Goal: Task Accomplishment & Management: Use online tool/utility

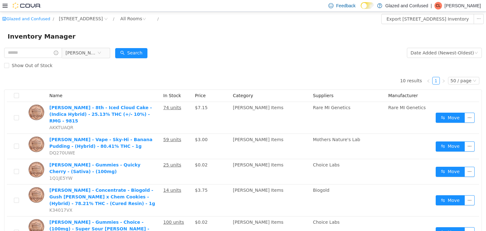
click at [4, 8] on icon at bounding box center [5, 5] width 5 height 5
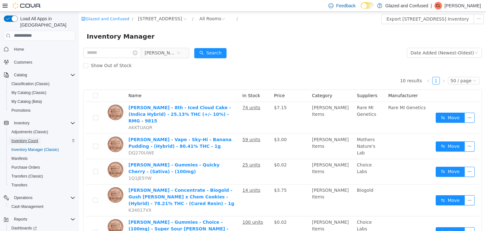
click at [30, 138] on span "Inventory Count" at bounding box center [24, 140] width 27 height 5
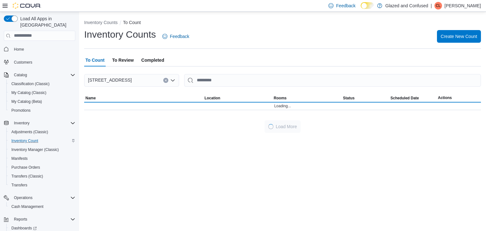
click at [6, 5] on icon at bounding box center [5, 6] width 5 height 4
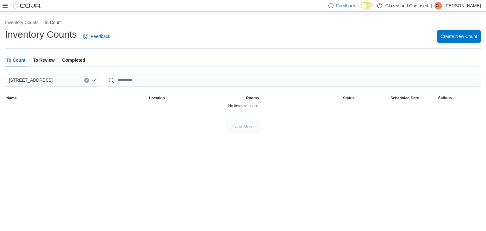
click at [44, 63] on span "To Review" at bounding box center [44, 60] width 22 height 13
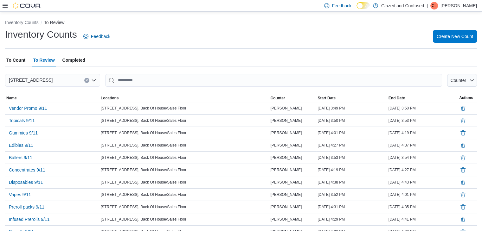
click at [5, 5] on icon at bounding box center [5, 5] width 5 height 5
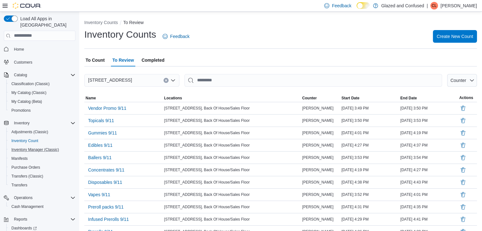
click at [48, 147] on button "Inventory Manager (Classic)" at bounding box center [42, 149] width 72 height 9
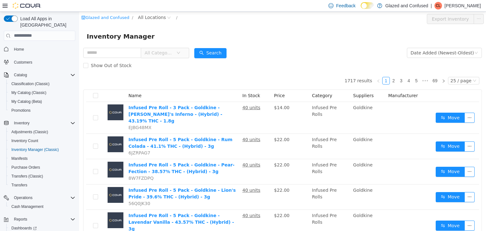
drag, startPoint x: 164, startPoint y: 54, endPoint x: 175, endPoint y: 57, distance: 10.7
click at [165, 54] on span "All Categories" at bounding box center [159, 52] width 29 height 6
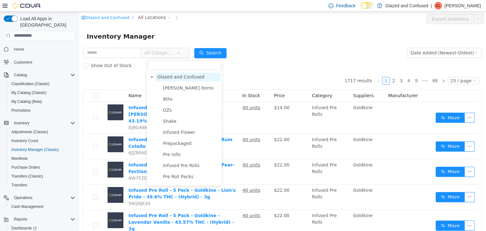
click at [176, 77] on span "Glazed and Confused" at bounding box center [180, 76] width 47 height 5
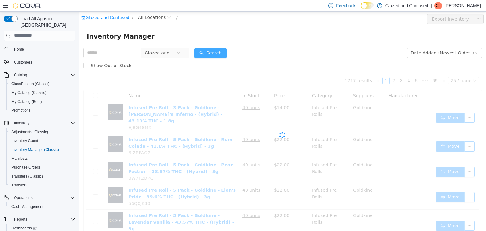
click at [209, 52] on button "Search" at bounding box center [210, 53] width 32 height 10
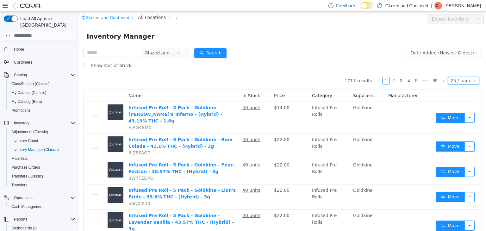
click at [451, 83] on div "25 / page" at bounding box center [461, 80] width 21 height 7
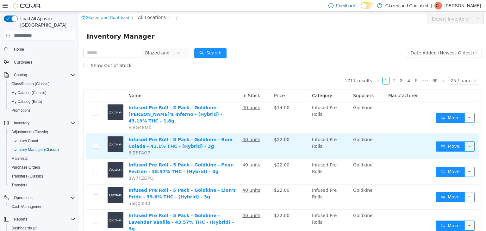
click at [462, 134] on td "Move" at bounding box center [457, 146] width 46 height 25
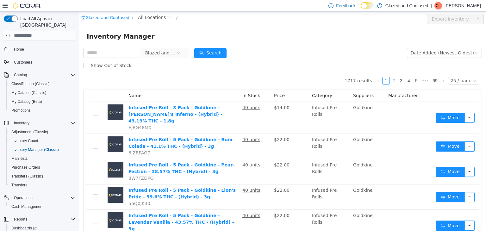
click at [8, 8] on div at bounding box center [22, 6] width 39 height 6
click at [7, 5] on icon at bounding box center [5, 5] width 5 height 5
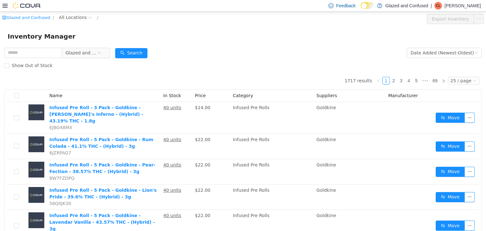
click at [437, 58] on div "Date Added (Newest-Oldest)" at bounding box center [444, 52] width 75 height 13
click at [462, 79] on div "25 / page" at bounding box center [461, 80] width 21 height 7
click at [449, 115] on li "30 / page" at bounding box center [461, 111] width 31 height 10
click at [456, 79] on div "30 / page" at bounding box center [461, 80] width 21 height 7
click at [458, 120] on li "50 / page" at bounding box center [461, 121] width 31 height 10
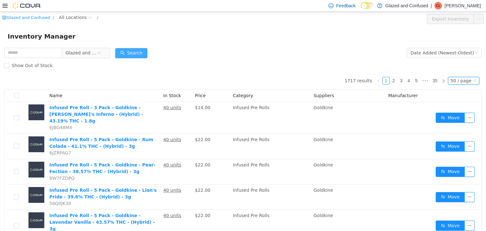
click at [142, 52] on button "Search" at bounding box center [131, 53] width 32 height 10
click at [61, 16] on span "All Locations" at bounding box center [73, 17] width 28 height 7
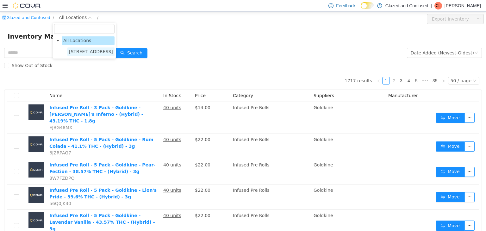
click at [85, 48] on span "2465 US Highway 2 S, Crystal Falls" at bounding box center [90, 51] width 47 height 9
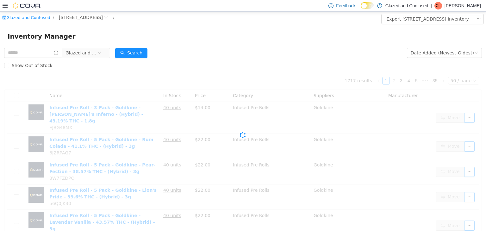
click at [260, 56] on form "Glazed and Confused Date Added (Newest-Oldest) Search Show Out of Stock" at bounding box center [243, 58] width 478 height 25
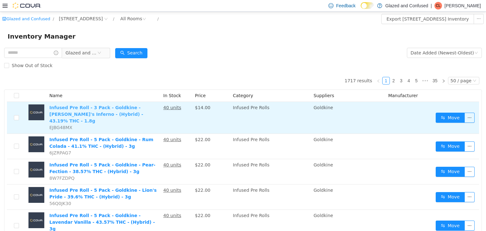
click at [81, 113] on link "Infused Pre Roll - 3 Pack - Goldkine - Dante's Inferno - (Hybrid) - 43.19% THC …" at bounding box center [96, 114] width 94 height 18
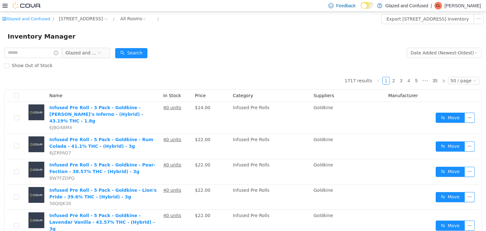
click at [185, 61] on div "Show Out of Stock" at bounding box center [243, 65] width 478 height 13
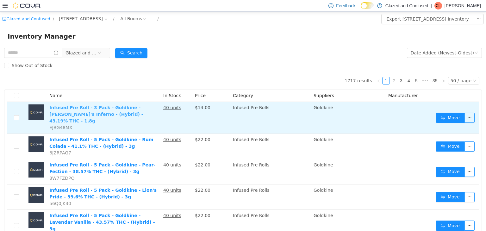
click at [98, 109] on link "Infused Pre Roll - 3 Pack - Goldkine - [PERSON_NAME]'s Inferno - (Hybrid) - 43.…" at bounding box center [96, 114] width 94 height 18
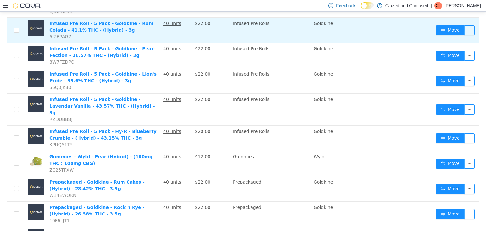
scroll to position [127, 0]
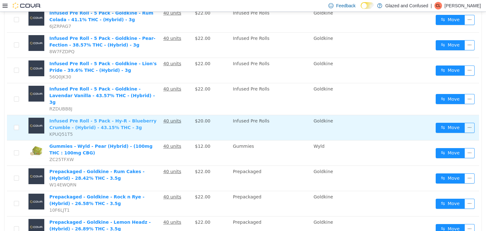
click at [80, 118] on link "Infused Pre Roll - 5 Pack - Hy-R - Blueberry Crumble - (Hybrid) - 43.15% THC - …" at bounding box center [102, 124] width 107 height 12
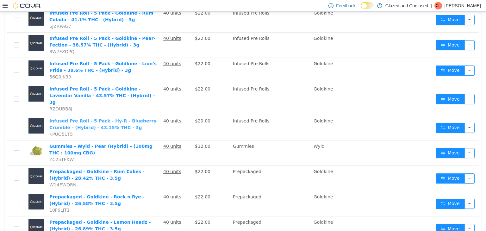
scroll to position [0, 0]
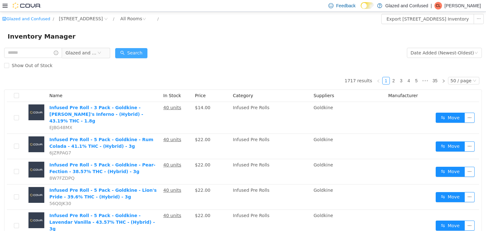
click at [141, 54] on button "Search" at bounding box center [131, 53] width 32 height 10
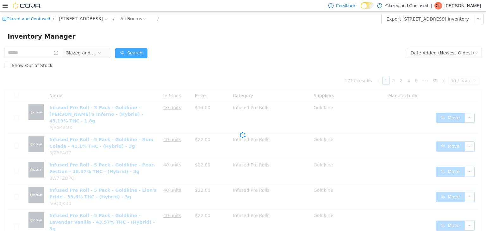
scroll to position [63, 0]
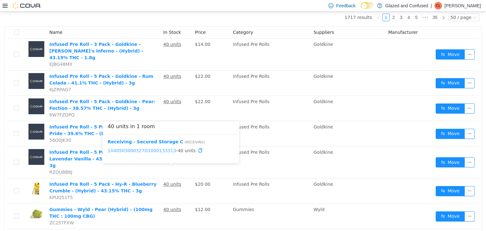
click at [155, 151] on link "1A40503000327D1000133313" at bounding box center [142, 150] width 68 height 5
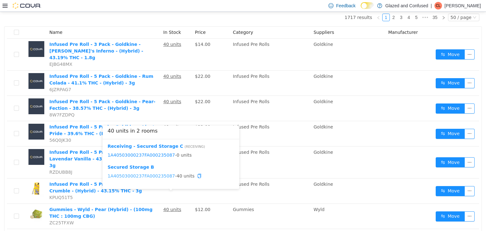
click at [139, 173] on link "1A40503000237FA000235087" at bounding box center [141, 175] width 67 height 5
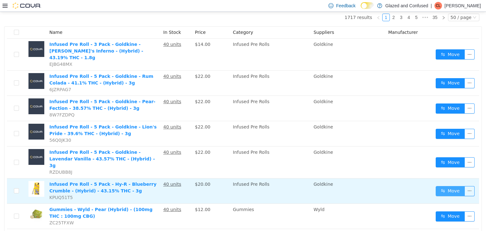
click at [442, 186] on button "Move" at bounding box center [450, 191] width 29 height 10
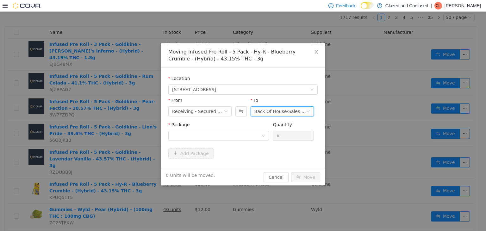
click at [276, 113] on div "Back Of House/Sales Floor" at bounding box center [281, 111] width 52 height 10
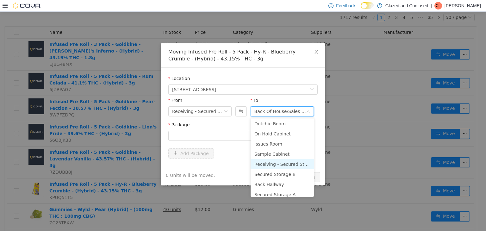
scroll to position [55, 0]
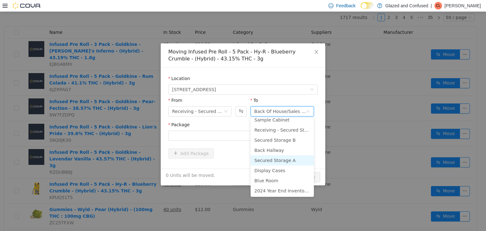
click at [271, 160] on li "Secured Storage A" at bounding box center [282, 160] width 63 height 10
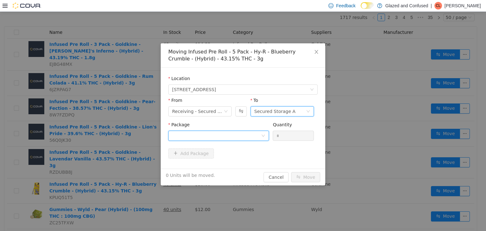
click at [243, 131] on div at bounding box center [216, 136] width 89 height 10
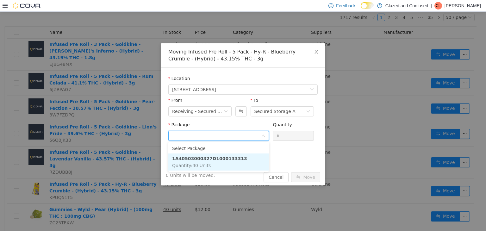
click at [198, 168] on span "Quantity : 40 Units" at bounding box center [191, 165] width 39 height 5
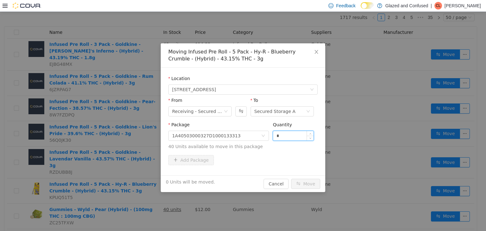
click at [290, 134] on input "*" at bounding box center [293, 136] width 41 height 10
type input "**"
click at [291, 179] on button "Move" at bounding box center [305, 184] width 29 height 10
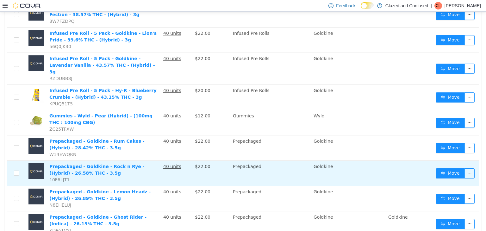
scroll to position [158, 0]
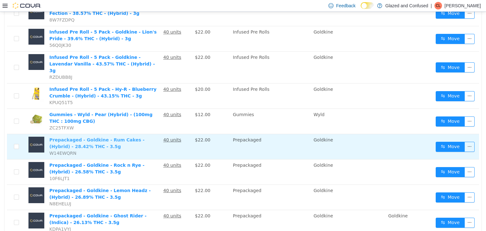
click at [124, 137] on link "Prepackaged - Goldkine - Rum Cakes - (Hybrid) - 28.42% THC - 3.5g" at bounding box center [96, 143] width 95 height 12
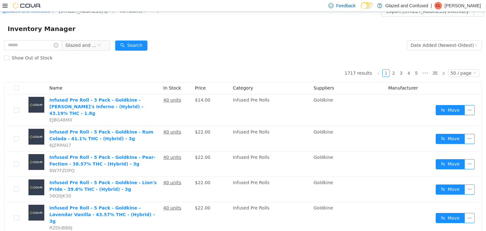
scroll to position [0, 0]
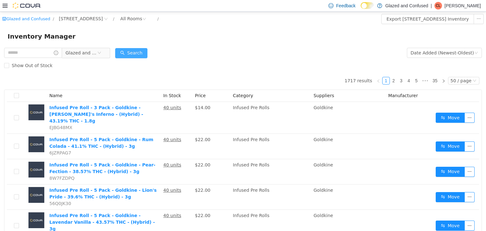
click at [136, 50] on button "Search" at bounding box center [131, 53] width 32 height 10
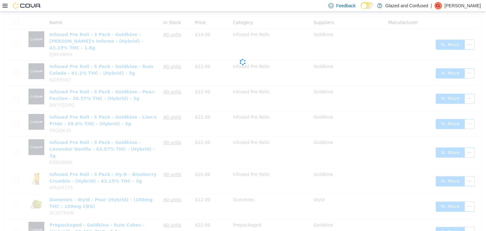
scroll to position [158, 0]
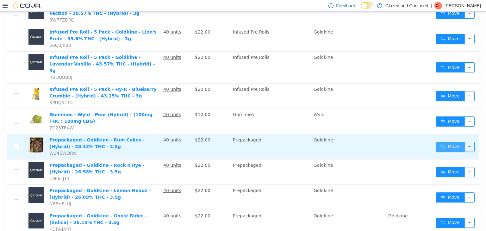
click at [442, 142] on button "Move" at bounding box center [450, 147] width 29 height 10
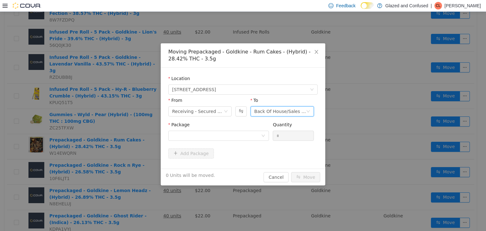
click at [270, 111] on div "Back Of House/Sales Floor" at bounding box center [281, 111] width 52 height 10
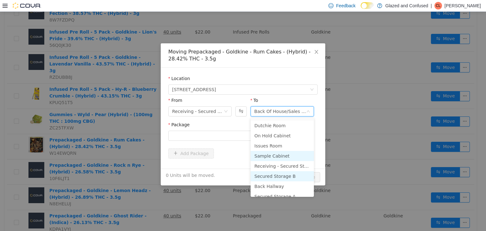
scroll to position [55, 0]
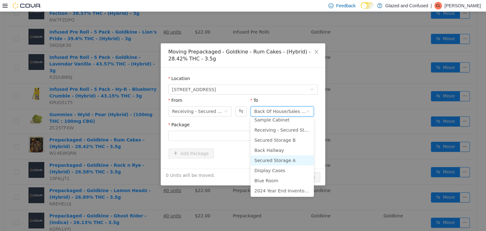
drag, startPoint x: 277, startPoint y: 159, endPoint x: 274, endPoint y: 158, distance: 3.9
click at [277, 158] on li "Secured Storage A" at bounding box center [282, 160] width 63 height 10
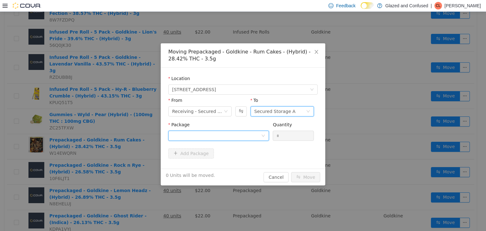
click at [242, 136] on div at bounding box center [216, 136] width 89 height 10
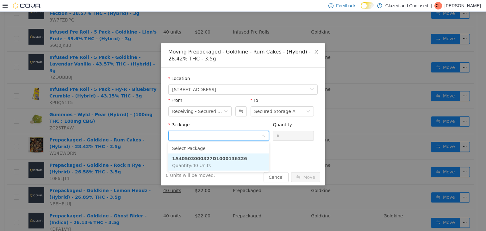
click at [234, 161] on li "1A40503000327D1000136326 Quantity : 40 Units" at bounding box center [218, 161] width 101 height 17
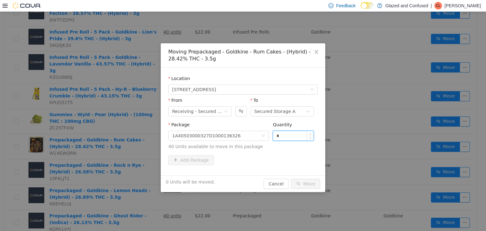
click at [280, 131] on input "*" at bounding box center [293, 136] width 41 height 10
type input "**"
click at [291, 179] on button "Move" at bounding box center [305, 184] width 29 height 10
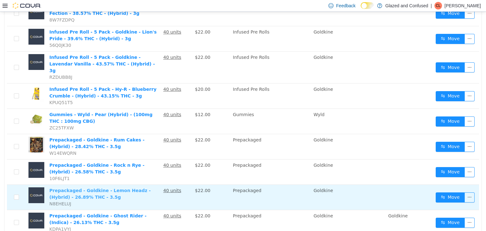
click at [97, 188] on link "Prepackaged - Goldkine - Lemon Headz - (Hybrid) - 26.89% THC - 3.5g" at bounding box center [99, 194] width 101 height 12
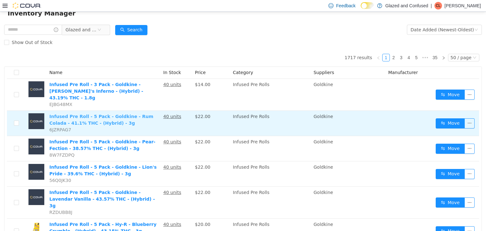
scroll to position [0, 0]
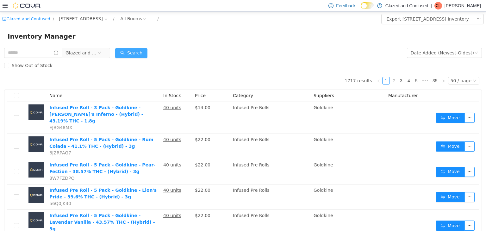
click at [130, 51] on button "Search" at bounding box center [131, 53] width 32 height 10
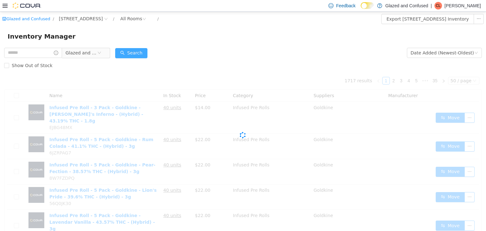
click at [130, 52] on button "Search" at bounding box center [131, 53] width 32 height 10
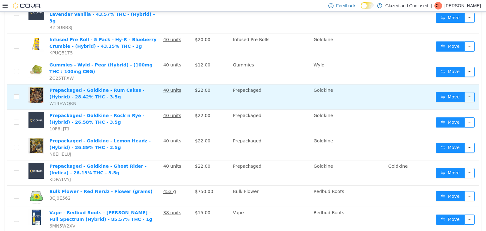
scroll to position [253, 0]
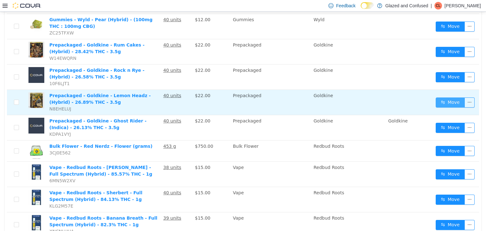
click at [438, 97] on button "Move" at bounding box center [450, 102] width 29 height 10
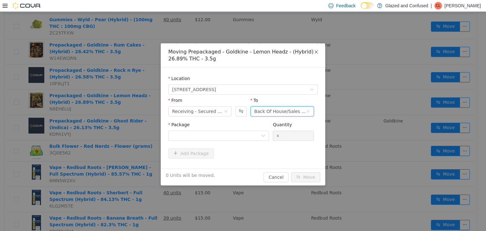
click at [280, 110] on div "Back Of House/Sales Floor" at bounding box center [281, 111] width 52 height 10
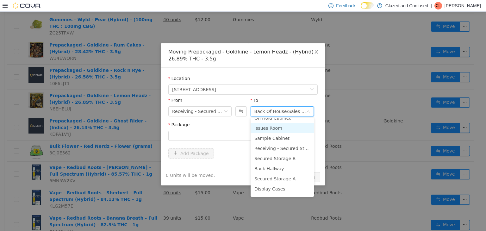
scroll to position [55, 0]
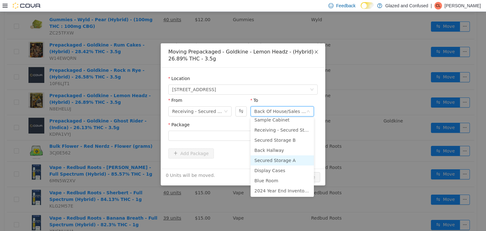
click at [280, 162] on li "Secured Storage A" at bounding box center [282, 160] width 63 height 10
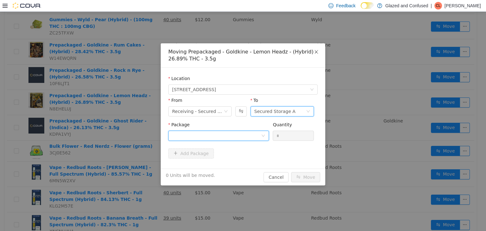
click at [246, 140] on div at bounding box center [216, 136] width 89 height 10
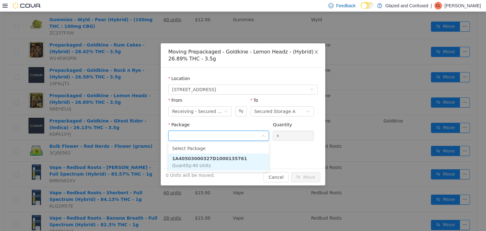
click at [240, 165] on li "1A40503000327D1000135761 Quantity : 40 Units" at bounding box center [218, 161] width 101 height 17
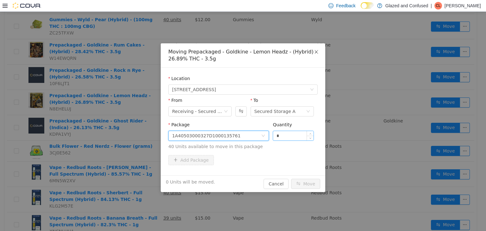
click at [290, 140] on input "*" at bounding box center [293, 136] width 41 height 10
type input "**"
click at [291, 179] on button "Move" at bounding box center [305, 184] width 29 height 10
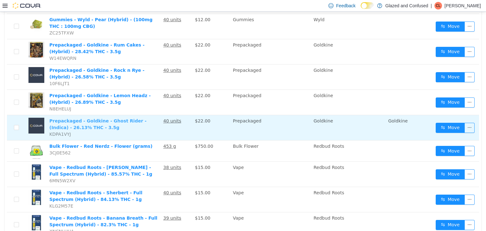
click at [91, 118] on link "Prepackaged - Goldkine - Ghost Rider - (Indica) - 26.13% THC - 3.5g" at bounding box center [97, 124] width 97 height 12
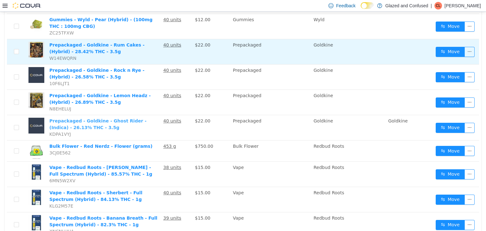
scroll to position [0, 0]
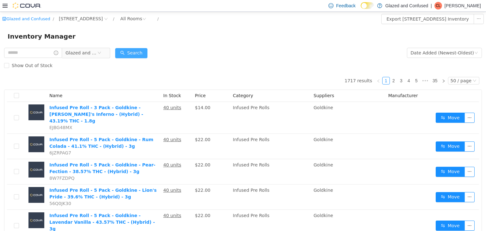
click at [132, 52] on button "Search" at bounding box center [131, 53] width 32 height 10
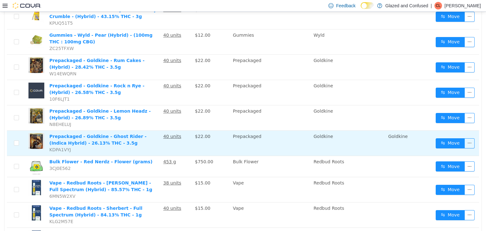
scroll to position [253, 0]
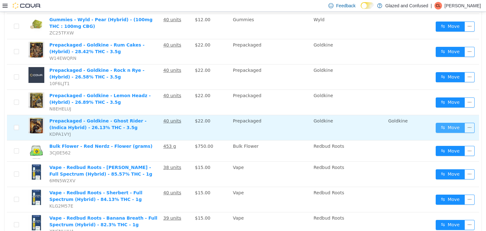
click at [451, 123] on button "Move" at bounding box center [450, 128] width 29 height 10
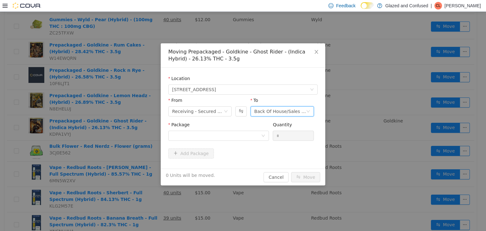
click at [269, 111] on div "Back Of House/Sales Floor" at bounding box center [281, 111] width 52 height 10
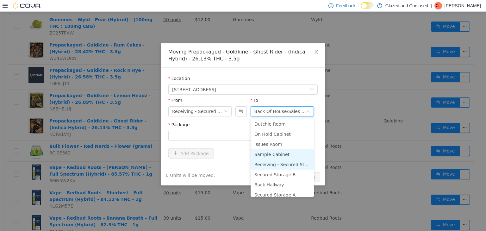
scroll to position [32, 0]
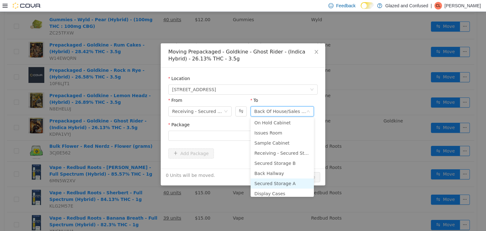
click at [283, 184] on li "Secured Storage A" at bounding box center [282, 183] width 63 height 10
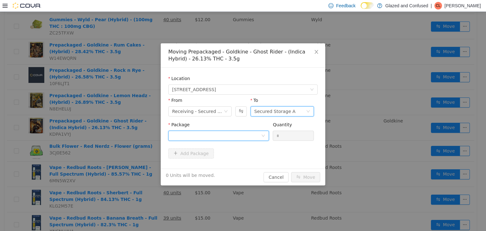
click at [221, 135] on div at bounding box center [216, 136] width 89 height 10
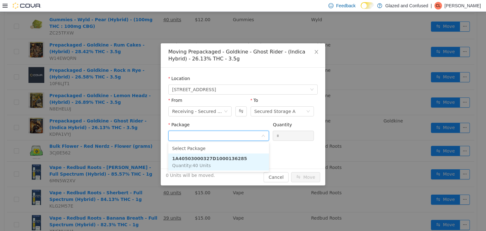
drag, startPoint x: 215, startPoint y: 165, endPoint x: 224, endPoint y: 160, distance: 10.2
click at [215, 166] on li "1A40503000327D1000136285 Quantity : 40 Units" at bounding box center [218, 161] width 101 height 17
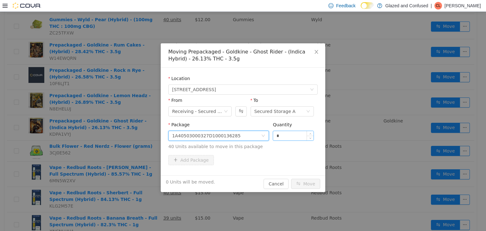
click at [292, 140] on input "*" at bounding box center [293, 136] width 41 height 10
type input "**"
click at [291, 179] on button "Move" at bounding box center [305, 184] width 29 height 10
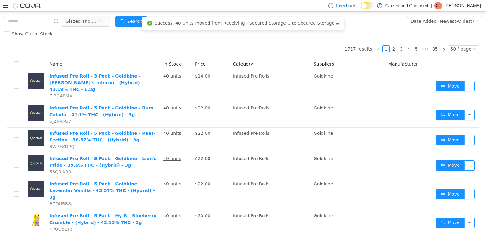
scroll to position [0, 0]
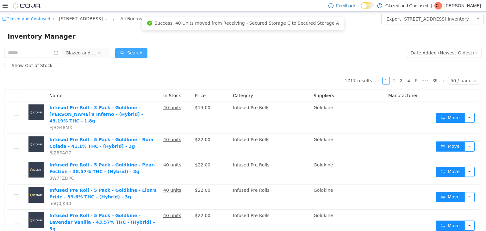
click at [138, 55] on button "Search" at bounding box center [131, 53] width 32 height 10
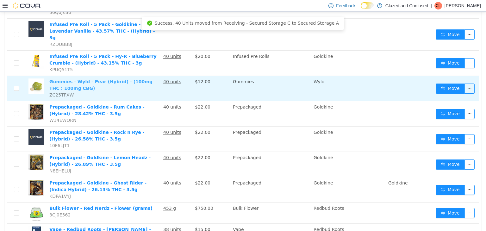
scroll to position [190, 0]
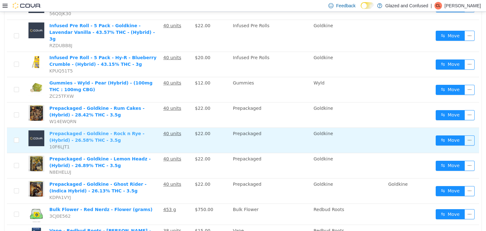
click at [83, 131] on link "Prepackaged - Goldkine - Rock n Rye - (Hybrid) - 26.58% THC - 3.5g" at bounding box center [96, 137] width 95 height 12
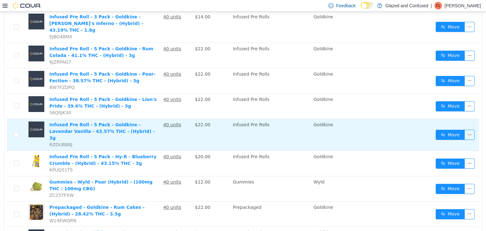
scroll to position [0, 0]
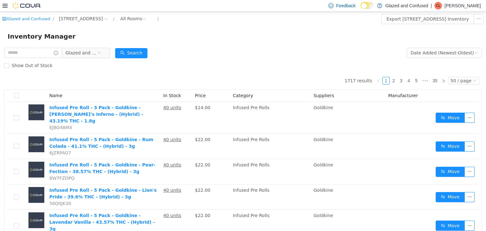
click at [151, 54] on form "Glazed and Confused Date Added (Newest-Oldest) Search Show Out of Stock" at bounding box center [243, 58] width 478 height 25
click at [143, 54] on button "Search" at bounding box center [131, 53] width 32 height 10
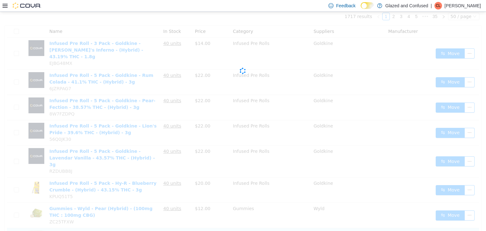
scroll to position [190, 0]
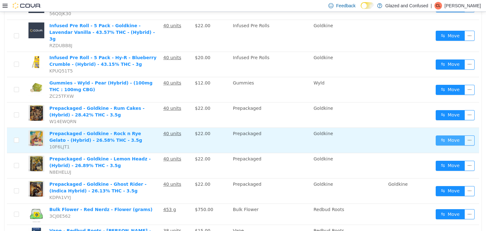
click at [453, 135] on button "Move" at bounding box center [450, 140] width 29 height 10
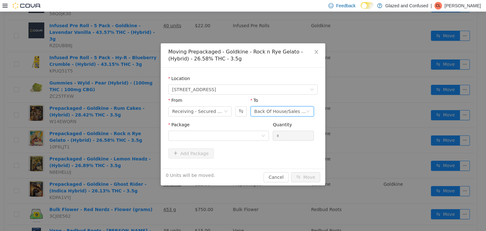
drag, startPoint x: 297, startPoint y: 108, endPoint x: 296, endPoint y: 112, distance: 4.6
click at [296, 110] on div "Back Of House/Sales Floor" at bounding box center [281, 111] width 52 height 10
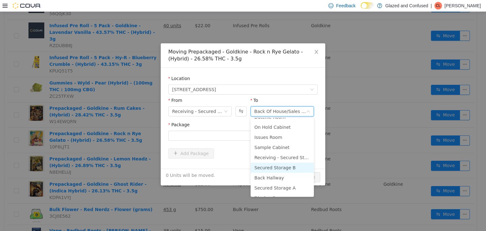
scroll to position [55, 0]
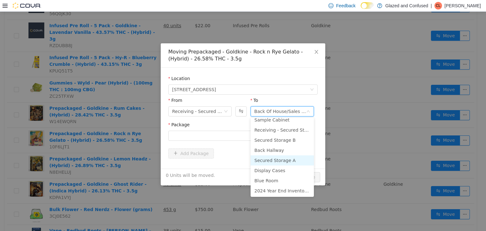
click at [273, 156] on li "Secured Storage A" at bounding box center [282, 160] width 63 height 10
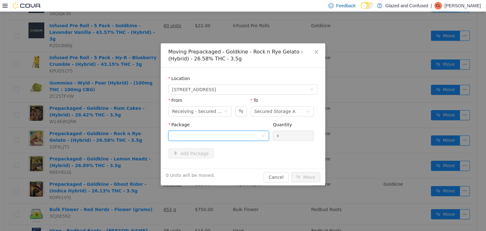
click at [246, 137] on div at bounding box center [216, 136] width 89 height 10
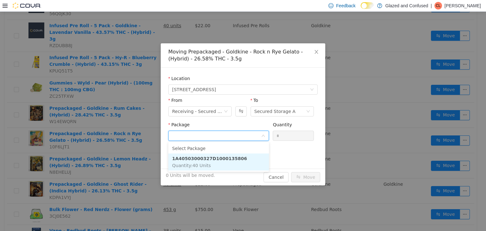
click at [219, 164] on li "1A40503000327D1000135806 Quantity : 40 Units" at bounding box center [218, 161] width 101 height 17
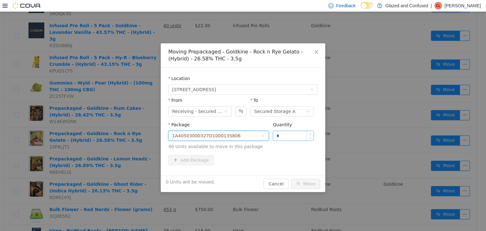
drag, startPoint x: 273, startPoint y: 145, endPoint x: 275, endPoint y: 137, distance: 8.5
click at [273, 139] on div "Package 1A40503000327D1000135806 Quantity * 40 Units available to move in this …" at bounding box center [242, 135] width 149 height 29
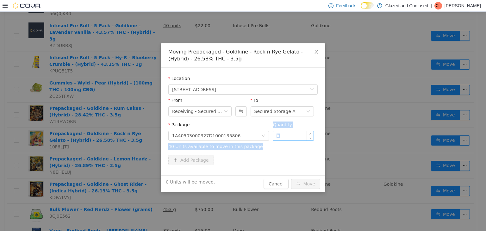
click at [275, 137] on input "*" at bounding box center [293, 136] width 41 height 10
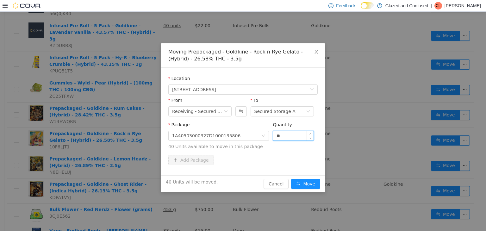
type input "**"
click at [291, 179] on button "Move" at bounding box center [305, 184] width 29 height 10
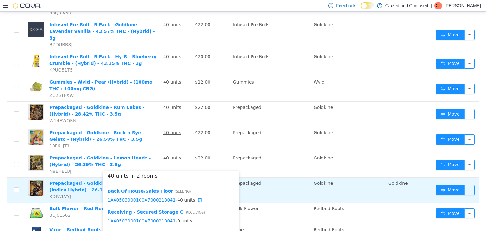
scroll to position [190, 0]
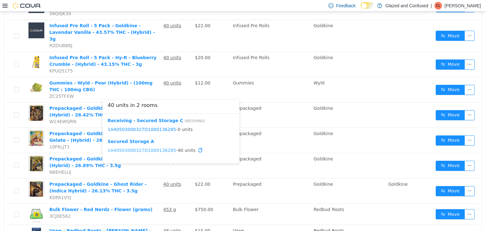
click at [158, 152] on link "1A40503000327D1000136285" at bounding box center [142, 150] width 68 height 5
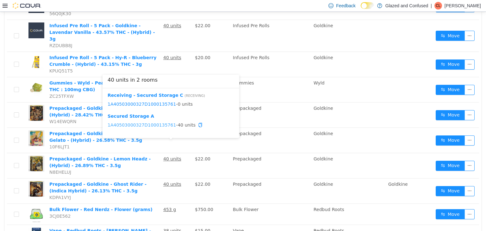
click at [163, 125] on link "1A40503000327D1000135761" at bounding box center [142, 124] width 68 height 5
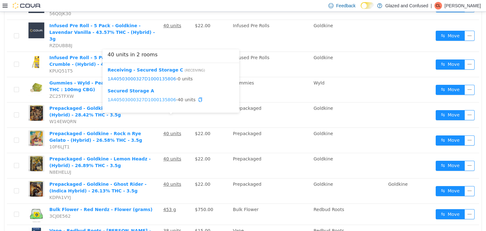
click at [146, 99] on link "1A40503000327D1000135806" at bounding box center [142, 99] width 68 height 5
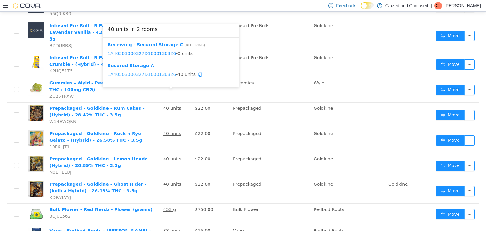
click at [164, 72] on link "1A40503000327D1000136326" at bounding box center [142, 74] width 68 height 5
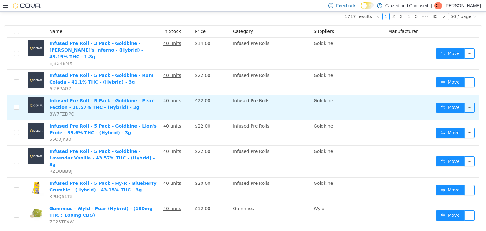
scroll to position [0, 0]
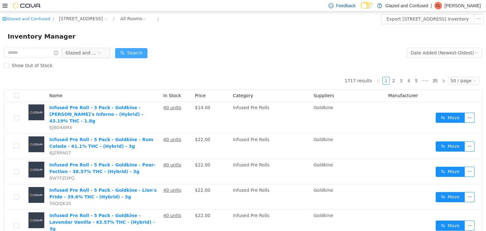
click at [128, 50] on button "Search" at bounding box center [131, 53] width 32 height 10
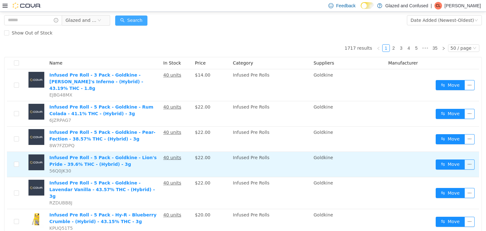
scroll to position [32, 0]
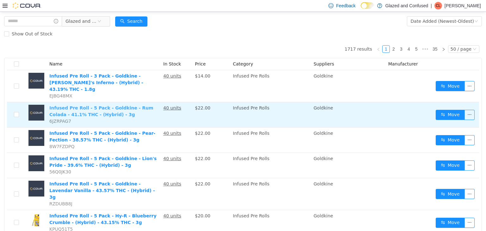
click at [105, 105] on link "Infused Pre Roll - 5 Pack - Goldkine - Rum Colada - 41.1% THC - (Hybrid) - 3g" at bounding box center [101, 111] width 104 height 12
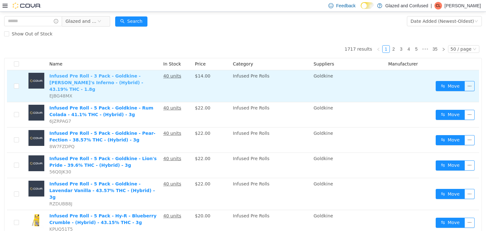
click at [118, 77] on link "Infused Pre Roll - 3 Pack - Goldkine - Dante's Inferno - (Hybrid) - 43.19% THC …" at bounding box center [96, 82] width 94 height 18
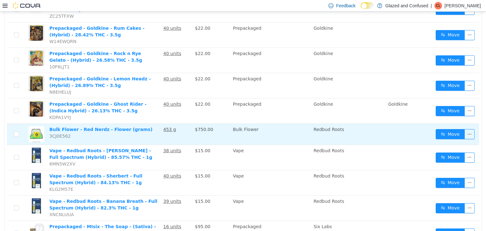
scroll to position [285, 0]
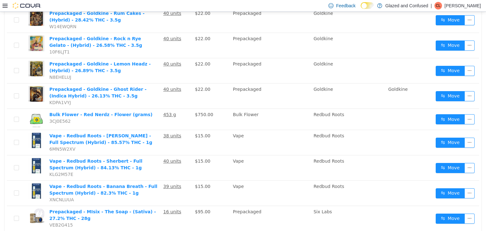
click at [467, 5] on p "[PERSON_NAME]" at bounding box center [463, 6] width 36 height 8
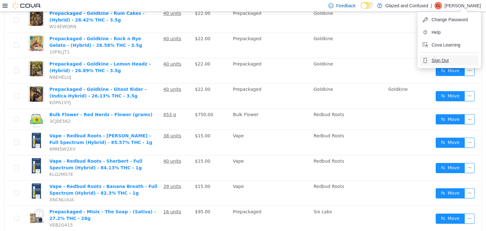
click at [445, 61] on span "Sign Out" at bounding box center [440, 60] width 17 height 6
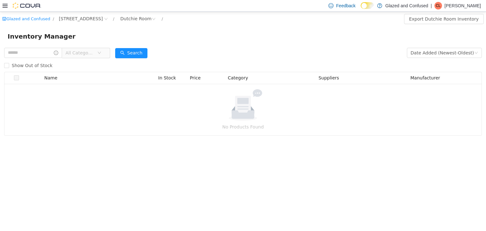
click at [4, 4] on icon at bounding box center [5, 6] width 5 height 4
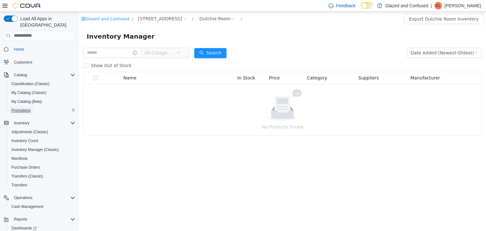
click at [18, 108] on span "Promotions" at bounding box center [20, 110] width 19 height 5
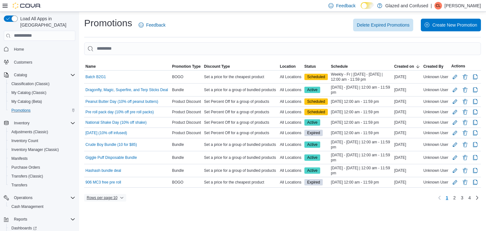
click at [97, 195] on span "Rows per page : 10" at bounding box center [102, 197] width 31 height 5
click at [105, 187] on button "50 rows" at bounding box center [109, 183] width 35 height 13
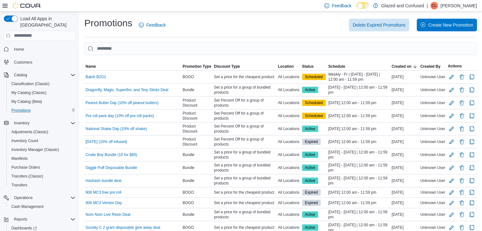
click at [6, 6] on icon at bounding box center [5, 6] width 5 height 4
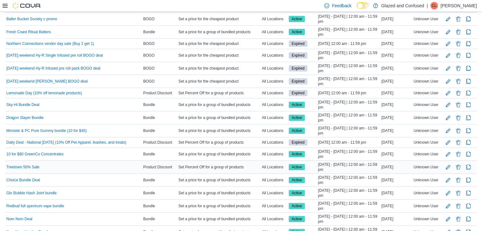
scroll to position [222, 0]
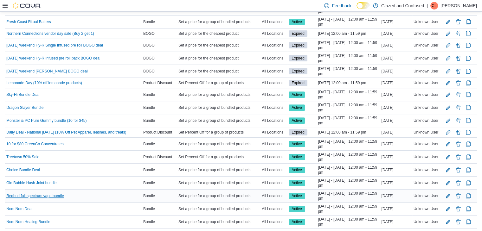
click at [62, 196] on link "Redbud full spectrum vape bundle" at bounding box center [35, 196] width 58 height 5
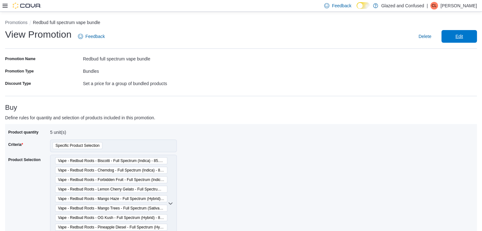
drag, startPoint x: 466, startPoint y: 37, endPoint x: 421, endPoint y: 69, distance: 55.4
click at [461, 42] on span "Edit" at bounding box center [459, 36] width 28 height 13
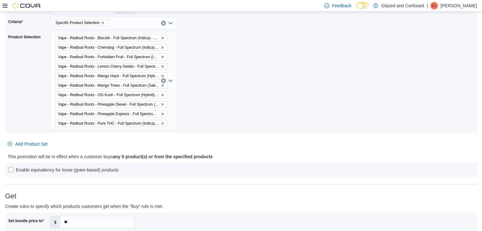
scroll to position [127, 0]
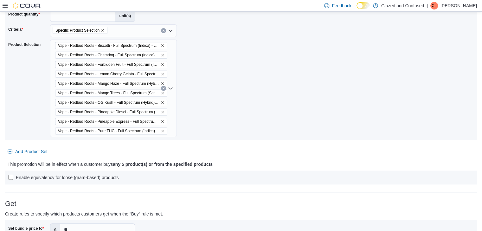
click at [165, 90] on div "Vape - Redbud Roots - Biscotti - Full Spectrum (Indica) - 85.52% THC - 1g Vape …" at bounding box center [113, 89] width 127 height 98
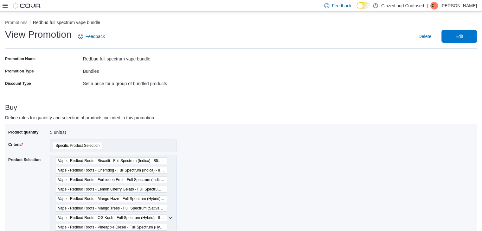
click at [6, 7] on icon at bounding box center [5, 5] width 5 height 5
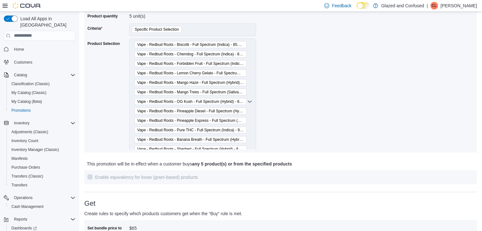
scroll to position [32, 0]
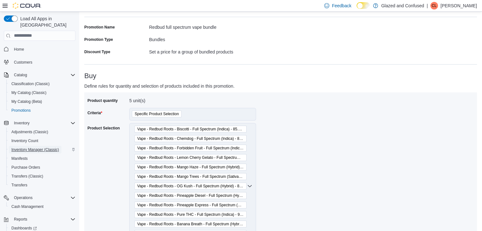
click at [30, 147] on span "Inventory Manager (Classic)" at bounding box center [35, 149] width 48 height 5
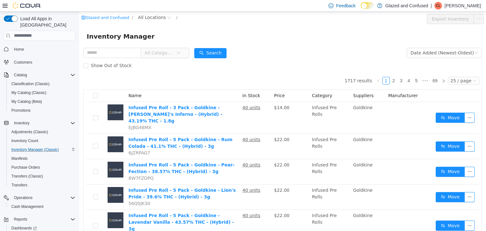
click at [5, 5] on icon at bounding box center [5, 5] width 5 height 5
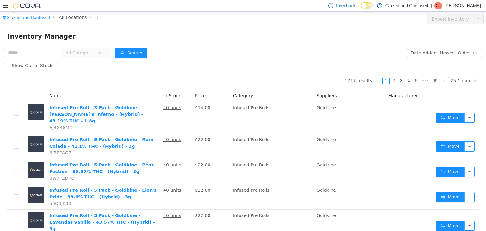
click at [70, 23] on div "Glazed and Confused / All Locations /" at bounding box center [203, 19] width 402 height 10
click at [70, 21] on div "Glazed and Confused / All Locations /" at bounding box center [203, 19] width 402 height 10
click at [70, 19] on span "All Locations" at bounding box center [73, 17] width 28 height 7
click at [71, 52] on span "[STREET_ADDRESS]" at bounding box center [91, 51] width 44 height 5
click at [128, 52] on button "Search" at bounding box center [131, 53] width 32 height 10
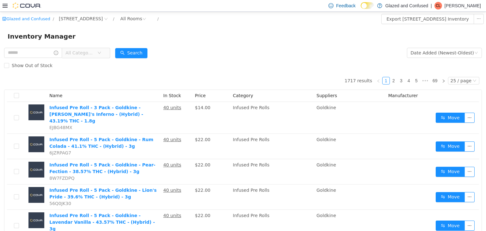
click at [175, 51] on form "All Categories Date Added (Newest-Oldest) Search Show Out of Stock" at bounding box center [243, 58] width 478 height 25
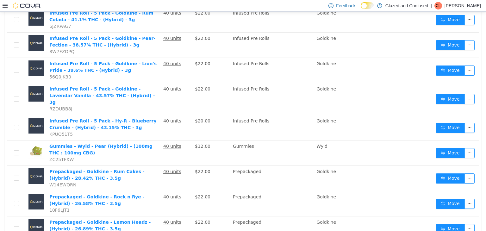
scroll to position [95, 0]
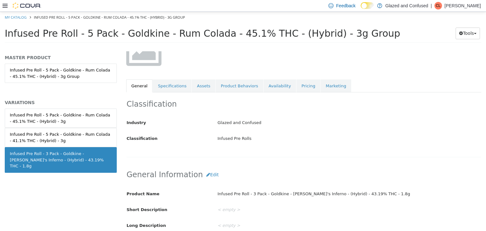
scroll to position [158, 0]
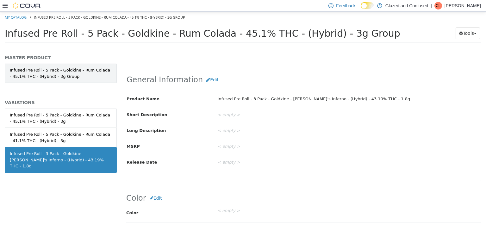
click at [68, 72] on link "Infused Pre Roll - 5 Pack - Goldkine - Rum Colada - 45.1% THC - (Hybrid) - 3g G…" at bounding box center [61, 72] width 112 height 19
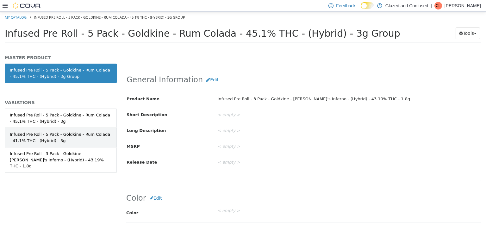
scroll to position [158, 0]
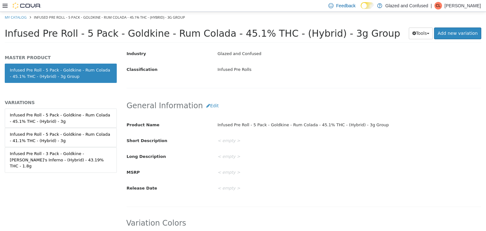
click at [82, 155] on div "Infused Pre Roll - 3 Pack - Goldkine - Dante's Inferno - (Hybrid) - 43.19% THC …" at bounding box center [61, 159] width 102 height 19
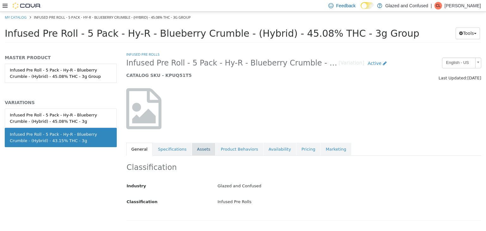
click at [198, 149] on link "Assets" at bounding box center [203, 149] width 23 height 13
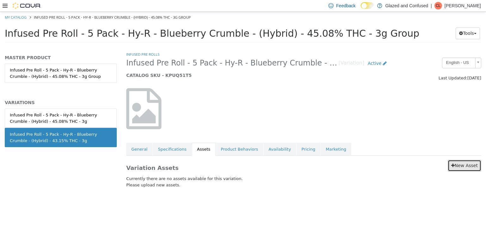
click at [459, 163] on link "New Asset" at bounding box center [465, 166] width 34 height 12
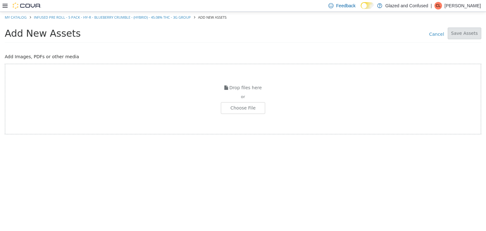
click at [247, 101] on div "Drop files here or Choose File" at bounding box center [243, 98] width 477 height 71
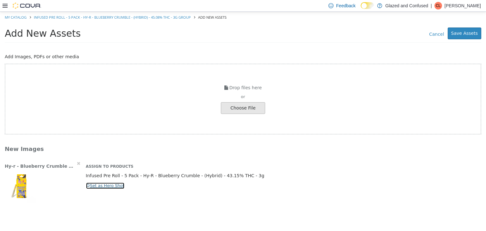
click at [100, 186] on button "Set as Hero Shot" at bounding box center [105, 185] width 39 height 7
click at [467, 32] on button "Save Assets" at bounding box center [465, 33] width 34 height 12
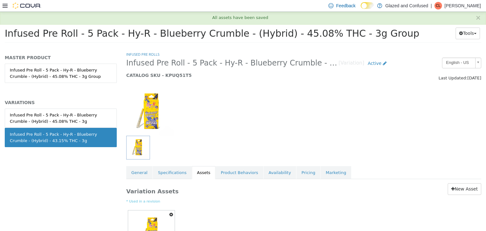
scroll to position [53, 0]
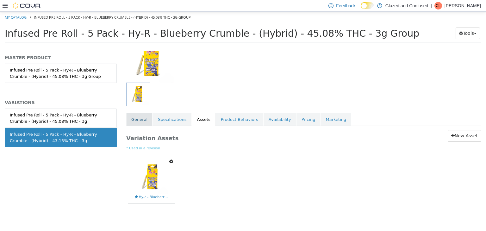
click at [126, 118] on link "General" at bounding box center [139, 119] width 26 height 13
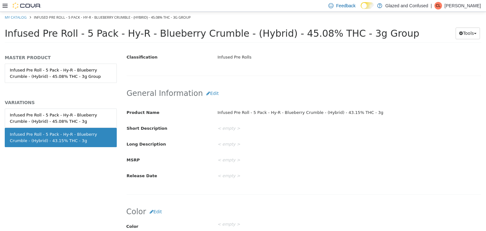
scroll to position [181, 0]
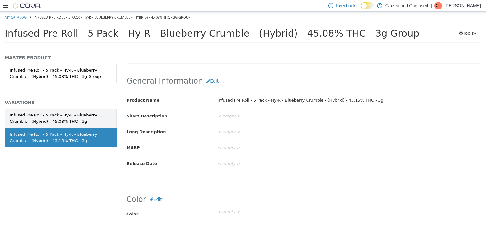
click at [84, 122] on div "Infused Pre Roll - 5 Pack - Hy-R - Blueberry Crumble - (Hybrid) - 45.08% THC - …" at bounding box center [61, 118] width 102 height 12
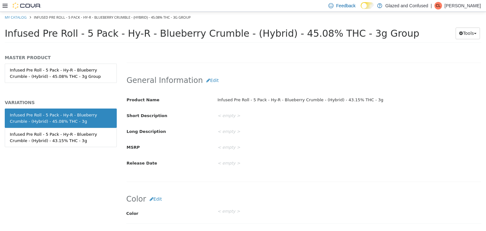
scroll to position [180, 0]
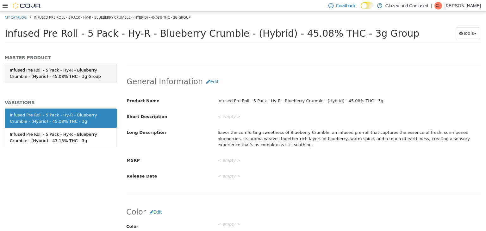
click at [72, 75] on link "Infused Pre Roll - 5 Pack - Hy-R - Blueberry Crumble - (Hybrid) - 45.08% THC - …" at bounding box center [61, 72] width 112 height 19
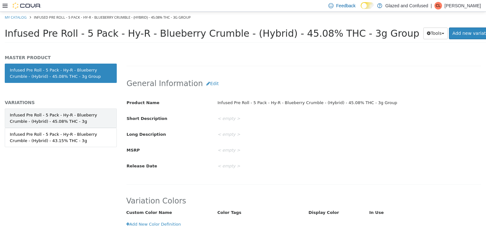
click at [82, 117] on div "Infused Pre Roll - 5 Pack - Hy-R - Blueberry Crumble - (Hybrid) - 45.08% THC - …" at bounding box center [61, 118] width 102 height 12
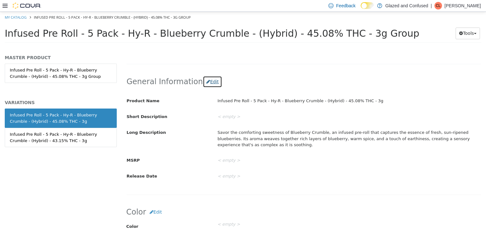
click at [206, 83] on button "Edit" at bounding box center [212, 82] width 19 height 12
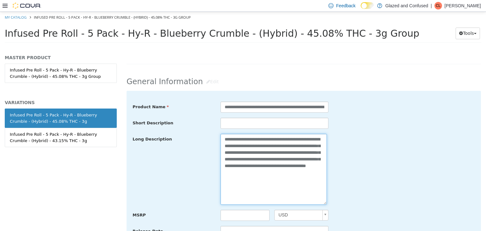
click at [262, 149] on textarea "**********" at bounding box center [274, 169] width 106 height 71
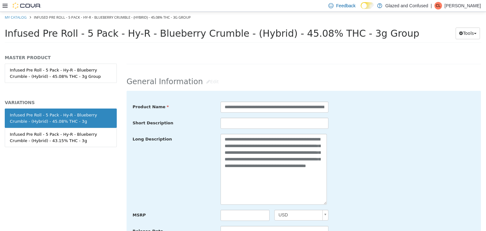
drag, startPoint x: 166, startPoint y: 76, endPoint x: 163, endPoint y: 72, distance: 4.8
click at [165, 76] on h2 "General Information Edit" at bounding box center [304, 82] width 355 height 12
click at [105, 72] on link "Infused Pre Roll - 5 Pack - Hy-R - Blueberry Crumble - (Hybrid) - 45.08% THC - …" at bounding box center [61, 72] width 112 height 19
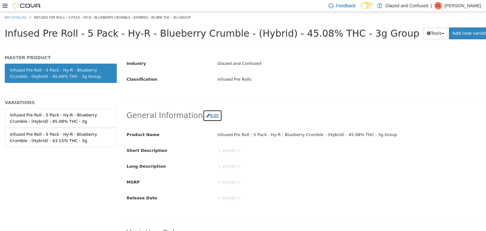
drag, startPoint x: 206, startPoint y: 111, endPoint x: 205, endPoint y: 117, distance: 6.5
click at [205, 117] on button "Edit" at bounding box center [212, 116] width 19 height 12
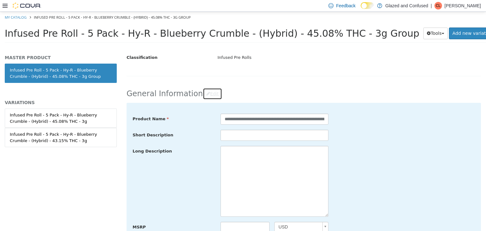
scroll to position [180, 0]
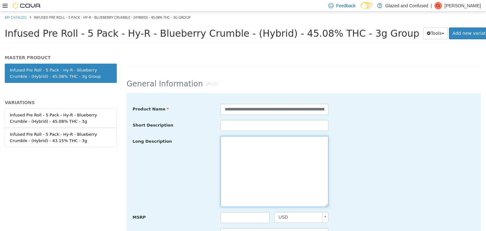
paste textarea "**********"
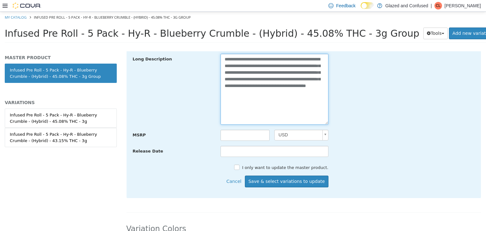
scroll to position [275, 0]
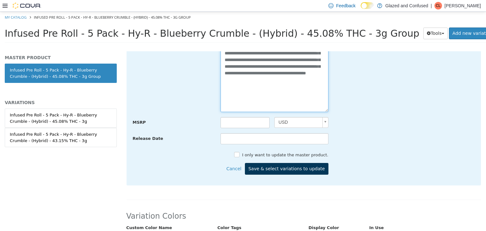
type textarea "**********"
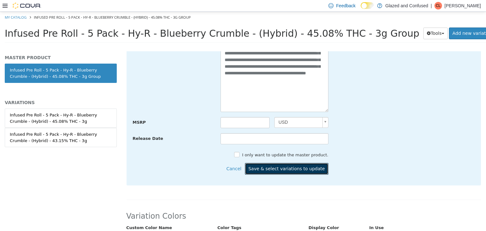
click at [315, 165] on button "Save & select variations to update" at bounding box center [287, 169] width 84 height 12
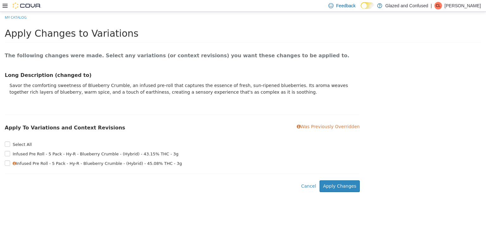
click at [23, 142] on label "Select All" at bounding box center [21, 144] width 21 height 6
click at [334, 188] on button "Apply Changes" at bounding box center [340, 186] width 40 height 12
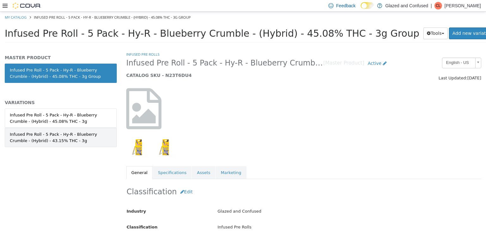
click at [62, 136] on div "Infused Pre Roll - 5 Pack - Hy-R - Blueberry Crumble - (Hybrid) - 43.15% THC - …" at bounding box center [61, 137] width 102 height 12
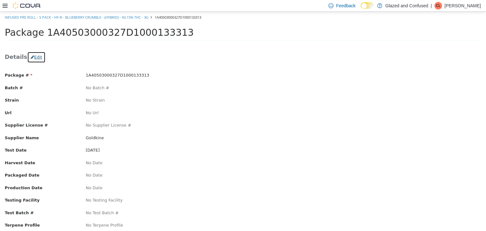
click at [31, 55] on button "Edit" at bounding box center [36, 56] width 18 height 11
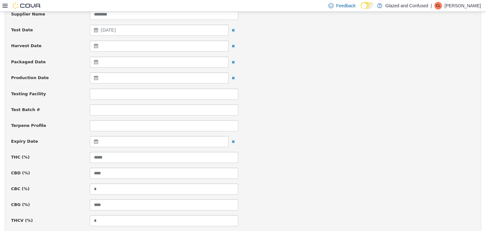
scroll to position [158, 0]
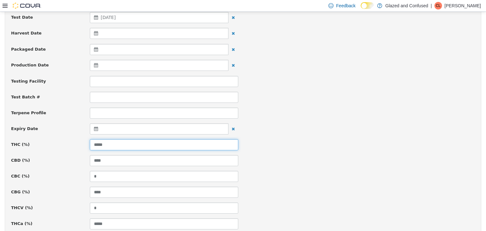
click at [105, 140] on input "*****" at bounding box center [164, 144] width 149 height 11
type input "*****"
click at [435, 140] on div "THC (%) *****" at bounding box center [243, 144] width 474 height 11
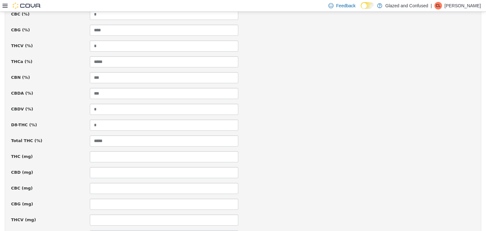
scroll to position [455, 0]
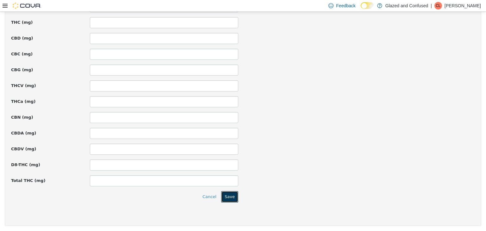
click at [229, 196] on button "Save" at bounding box center [229, 196] width 17 height 11
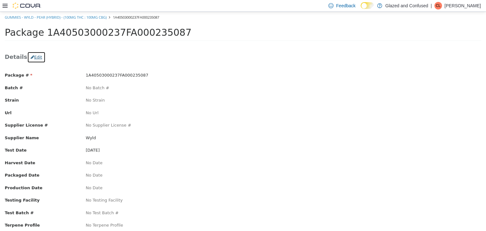
click at [32, 57] on button "Edit" at bounding box center [36, 56] width 18 height 11
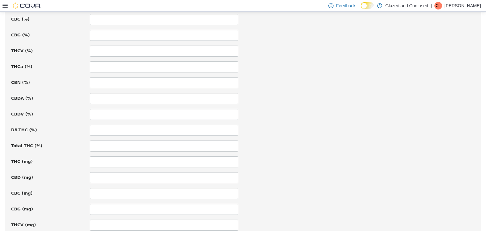
scroll to position [317, 0]
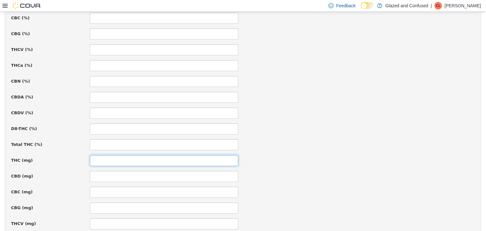
click at [122, 159] on input at bounding box center [164, 160] width 149 height 11
type input "***"
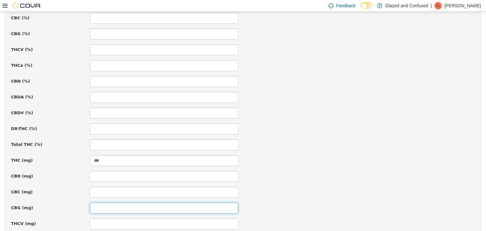
drag, startPoint x: 104, startPoint y: 207, endPoint x: 108, endPoint y: 206, distance: 4.9
click at [104, 207] on input at bounding box center [164, 207] width 149 height 11
type input "***"
click at [334, 128] on div "D8-THC (%)" at bounding box center [243, 128] width 474 height 11
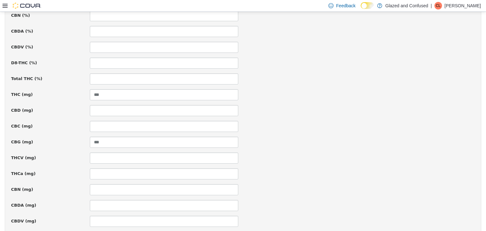
scroll to position [455, 0]
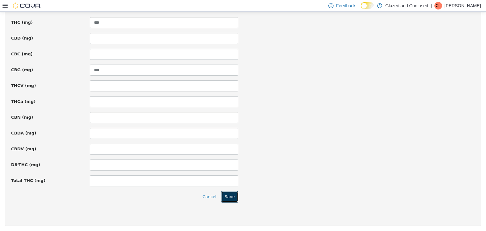
click at [232, 195] on button "Save" at bounding box center [229, 196] width 17 height 11
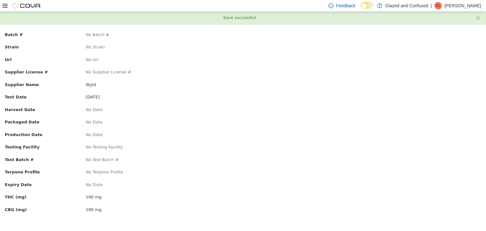
scroll to position [0, 0]
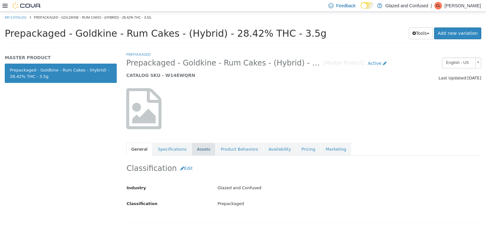
click at [196, 148] on link "Assets" at bounding box center [203, 149] width 23 height 13
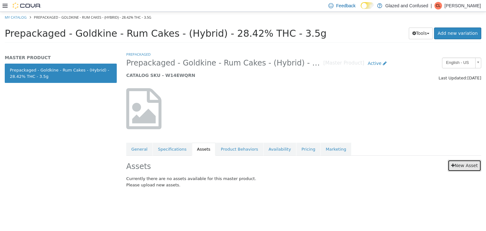
click at [465, 164] on link "New Asset" at bounding box center [465, 166] width 34 height 12
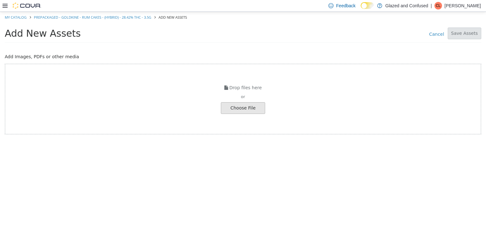
drag, startPoint x: 262, startPoint y: 121, endPoint x: 251, endPoint y: 111, distance: 15.3
click at [257, 115] on div "Drop files here or Choose File" at bounding box center [243, 98] width 477 height 71
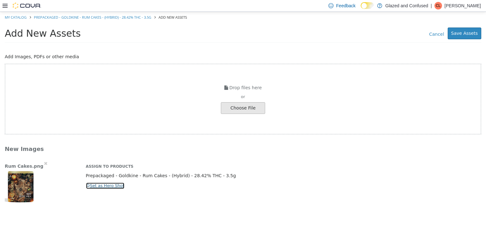
click at [101, 188] on button "Set as Hero Shot" at bounding box center [105, 185] width 39 height 7
click at [466, 31] on button "Save Assets" at bounding box center [465, 33] width 34 height 12
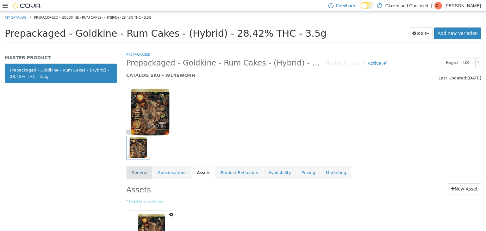
click at [141, 173] on link "General" at bounding box center [139, 172] width 26 height 13
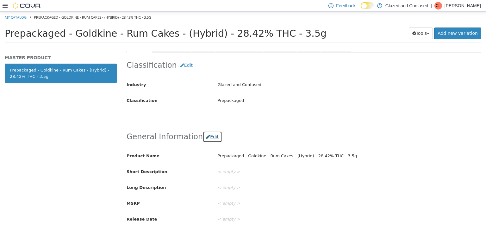
click at [203, 137] on button "Edit" at bounding box center [212, 137] width 19 height 12
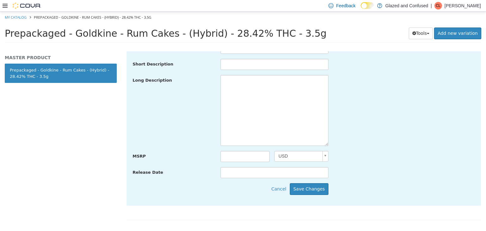
scroll to position [253, 0]
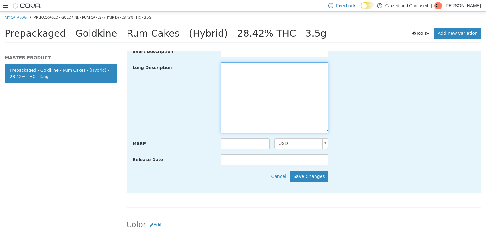
paste textarea "**********"
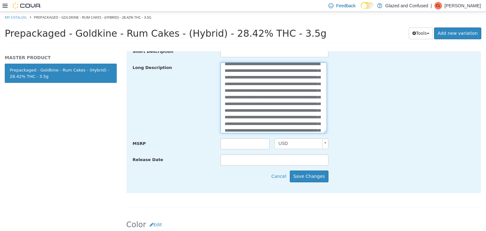
scroll to position [1, 0]
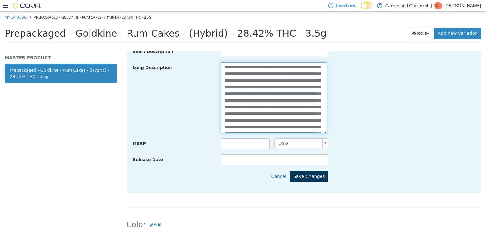
type textarea "**********"
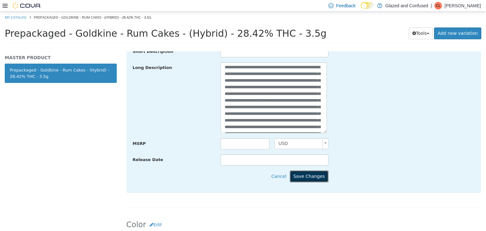
click at [316, 175] on button "Save Changes" at bounding box center [309, 176] width 39 height 12
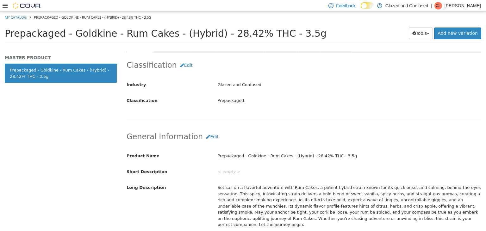
scroll to position [0, 0]
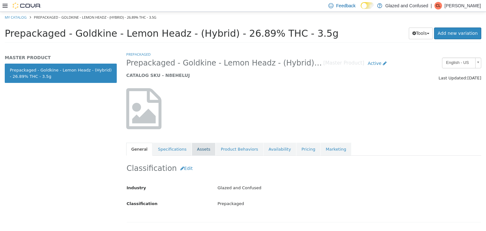
click at [197, 149] on link "Assets" at bounding box center [203, 149] width 23 height 13
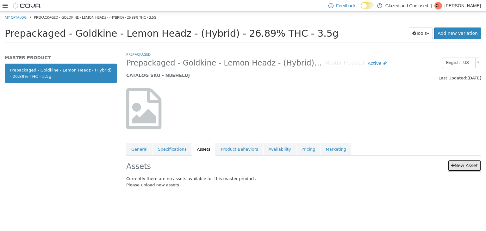
click at [462, 166] on link "New Asset" at bounding box center [465, 166] width 34 height 12
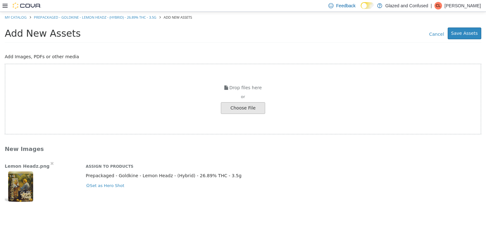
click at [113, 188] on div "Lemon Headz.png Assign to Products Prepackaged - Goldkine - Lemon Headz - (Hybr…" at bounding box center [243, 181] width 486 height 42
click at [111, 185] on button "Set as Hero Shot" at bounding box center [105, 185] width 39 height 7
click at [466, 33] on button "Save Assets" at bounding box center [465, 33] width 34 height 12
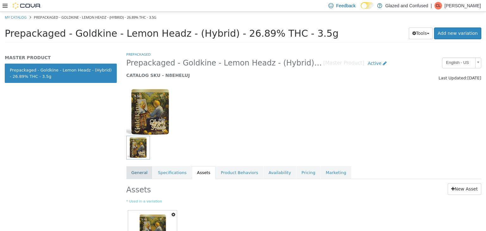
drag, startPoint x: 135, startPoint y: 180, endPoint x: 135, endPoint y: 175, distance: 5.4
click at [135, 177] on div "Prepackaged Prepackaged - Goldkine - Lemon Headz - (Hybrid) - 26.89% THC - 3.5g…" at bounding box center [303, 164] width 355 height 226
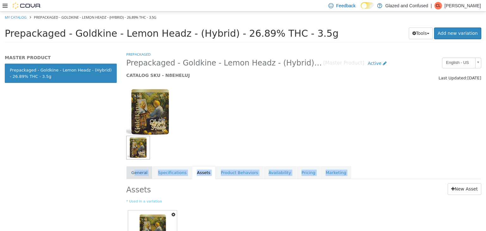
click at [135, 175] on link "General" at bounding box center [139, 172] width 26 height 13
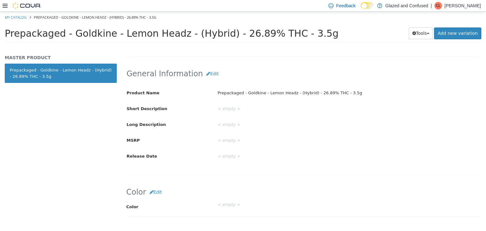
scroll to position [190, 0]
click at [203, 76] on button "Edit" at bounding box center [212, 73] width 19 height 12
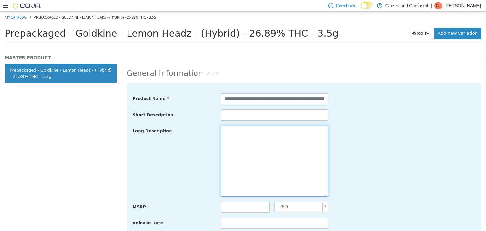
paste textarea "**********"
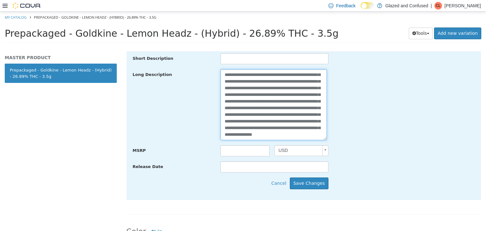
scroll to position [317, 0]
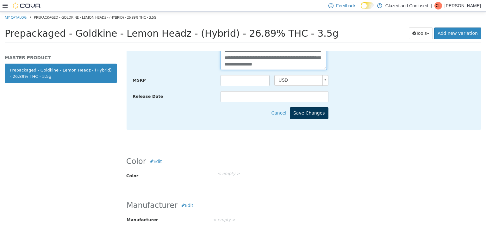
type textarea "**********"
click at [303, 115] on button "Save Changes" at bounding box center [309, 113] width 39 height 12
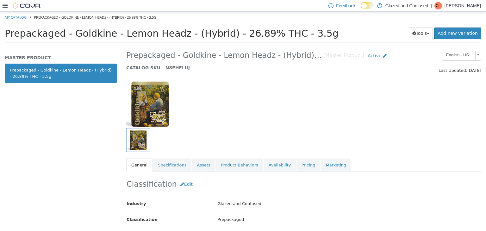
scroll to position [0, 0]
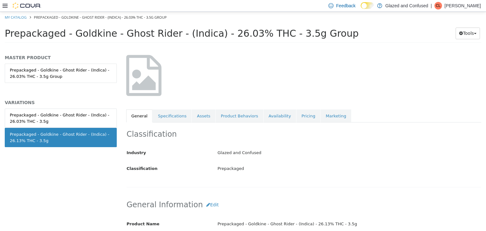
scroll to position [63, 0]
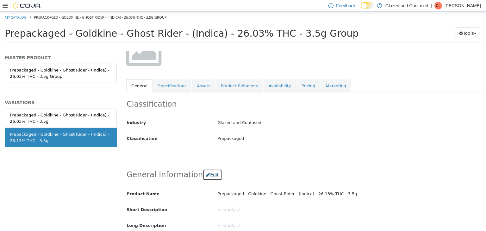
click at [203, 174] on button "Edit" at bounding box center [212, 175] width 19 height 12
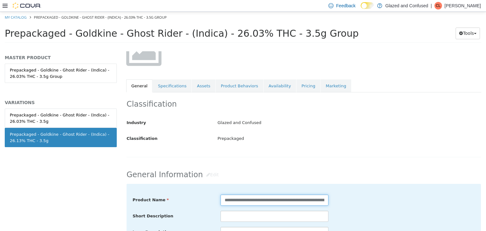
click at [314, 201] on input "**********" at bounding box center [275, 199] width 108 height 11
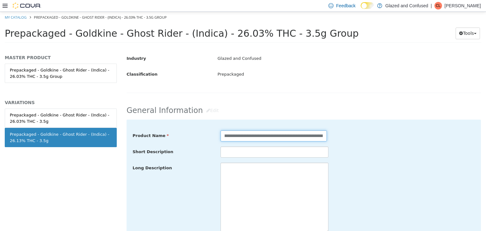
scroll to position [190, 0]
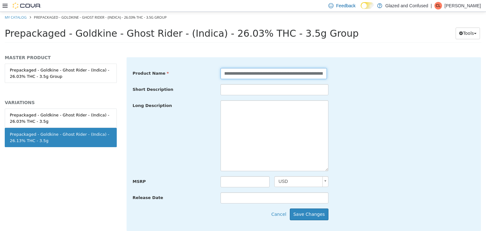
type input "**********"
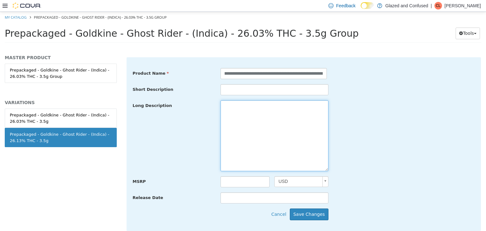
scroll to position [0, 0]
paste textarea "**********"
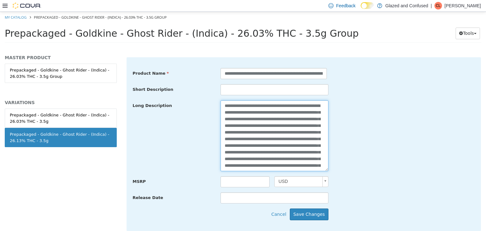
scroll to position [71, 0]
type textarea "**********"
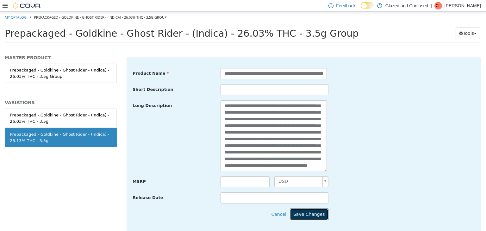
click at [307, 212] on button "Save Changes" at bounding box center [309, 214] width 39 height 12
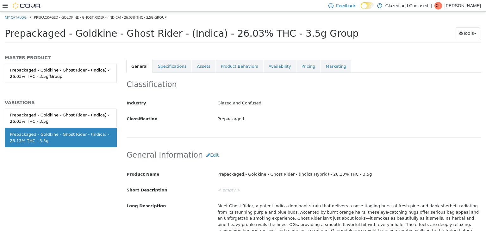
scroll to position [0, 0]
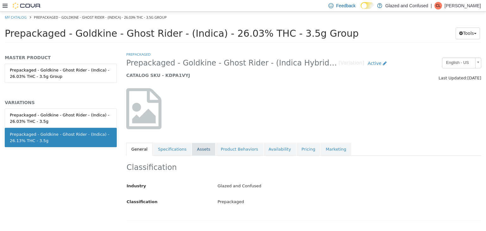
click at [201, 146] on link "Assets" at bounding box center [203, 149] width 23 height 13
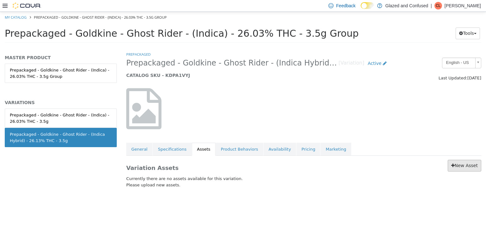
drag, startPoint x: 456, startPoint y: 155, endPoint x: 455, endPoint y: 160, distance: 5.8
click at [456, 156] on div "Prepackaged Prepackaged - Goldkine - Ghost Rider - (Indica Hybrid) - 26.13% THC…" at bounding box center [303, 126] width 355 height 150
click at [456, 168] on link "New Asset" at bounding box center [465, 166] width 34 height 12
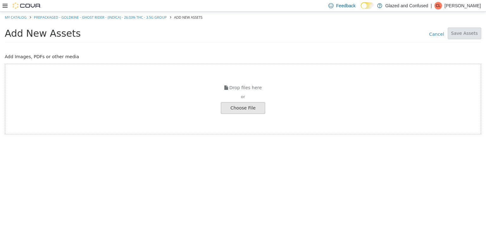
drag, startPoint x: 261, startPoint y: 110, endPoint x: 258, endPoint y: 106, distance: 4.3
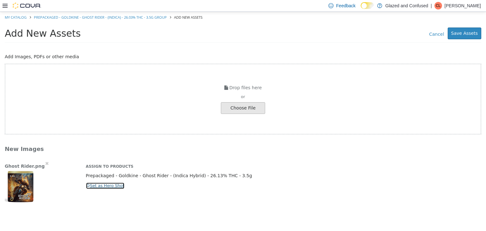
click at [87, 184] on icon "button" at bounding box center [88, 185] width 4 height 4
click at [457, 31] on button "Save Assets" at bounding box center [465, 33] width 34 height 12
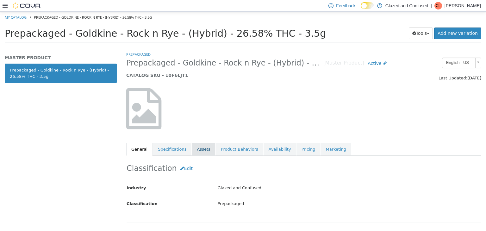
click at [198, 148] on link "Assets" at bounding box center [203, 149] width 23 height 13
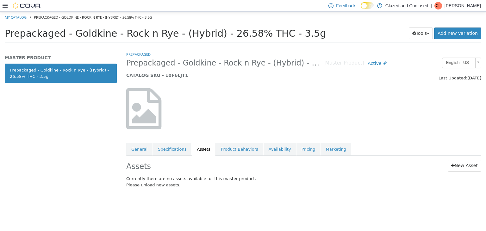
click at [448, 164] on div "New Asset" at bounding box center [374, 166] width 215 height 12
drag, startPoint x: 455, startPoint y: 164, endPoint x: 450, endPoint y: 162, distance: 5.8
click at [455, 164] on icon at bounding box center [453, 165] width 3 height 4
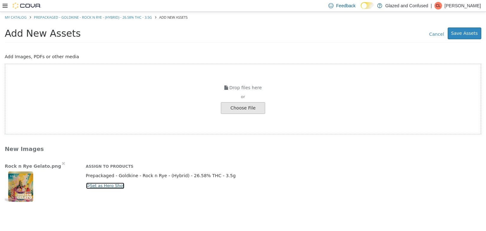
click at [105, 182] on button "Set as Hero Shot" at bounding box center [105, 185] width 39 height 7
click at [475, 21] on ol "My Catalog Prepackaged - Goldkine - Rock n Rye - (Hybrid) - 26.58% THC - 3.5g A…" at bounding box center [243, 16] width 486 height 11
drag, startPoint x: 468, startPoint y: 29, endPoint x: 466, endPoint y: 32, distance: 3.7
click at [467, 30] on button "Save Assets" at bounding box center [465, 33] width 34 height 12
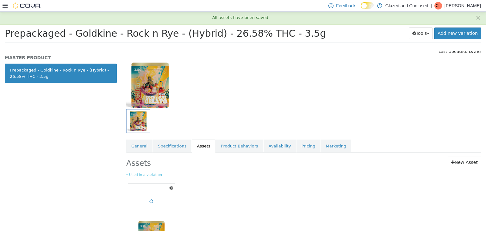
scroll to position [53, 0]
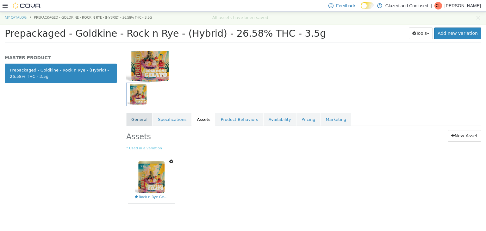
click at [130, 125] on link "General" at bounding box center [139, 119] width 26 height 13
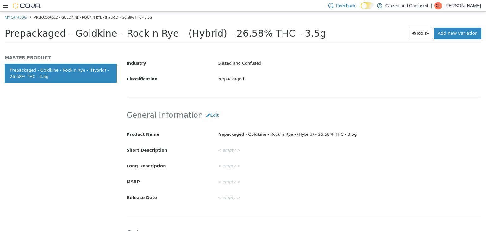
scroll to position [148, 0]
click at [205, 117] on button "Edit" at bounding box center [212, 115] width 19 height 12
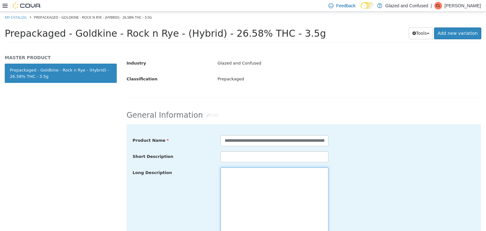
paste textarea "**********"
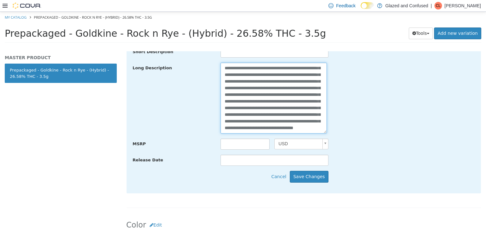
scroll to position [282, 0]
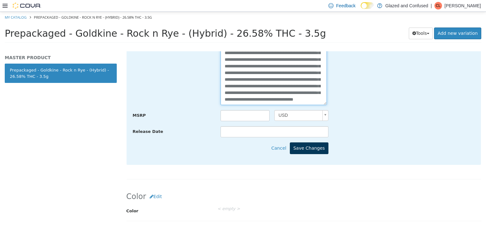
type textarea "**********"
click at [308, 145] on button "Save Changes" at bounding box center [309, 148] width 39 height 12
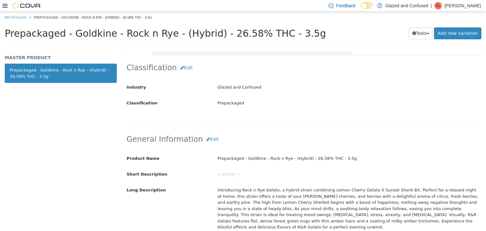
scroll to position [123, 0]
click at [203, 139] on button "Edit" at bounding box center [212, 140] width 19 height 12
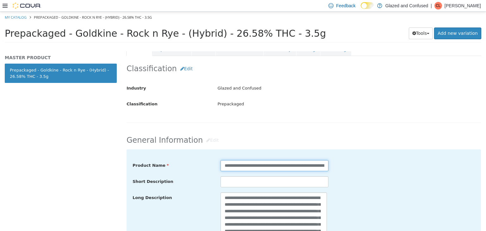
click at [299, 167] on input "**********" at bounding box center [275, 165] width 108 height 11
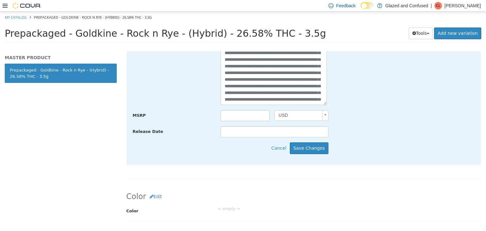
type input "**********"
click at [310, 141] on div "**********" at bounding box center [304, 78] width 355 height 174
click at [313, 143] on button "Save Changes" at bounding box center [309, 148] width 39 height 12
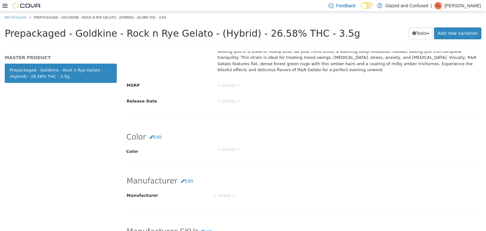
click at [203, 146] on label "Color" at bounding box center [167, 150] width 91 height 9
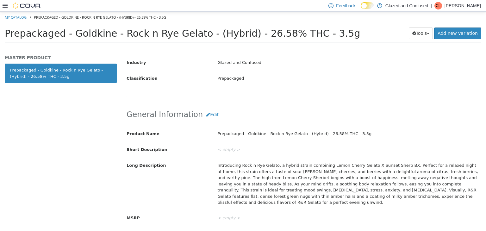
scroll to position [92, 0]
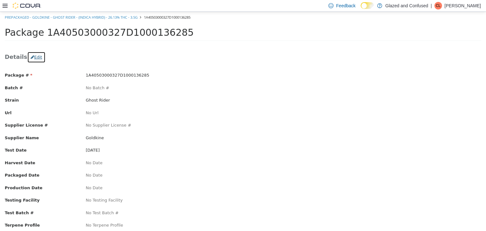
click at [36, 56] on button "Edit" at bounding box center [36, 56] width 18 height 11
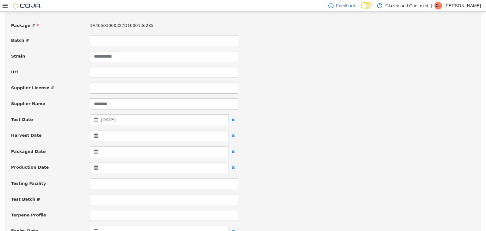
scroll to position [158, 0]
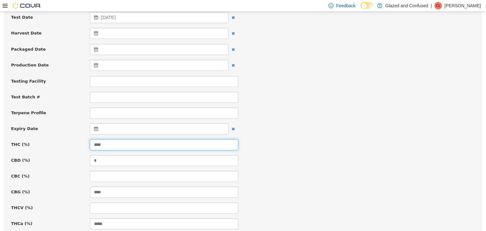
click at [109, 143] on input "****" at bounding box center [164, 144] width 149 height 11
type input "*****"
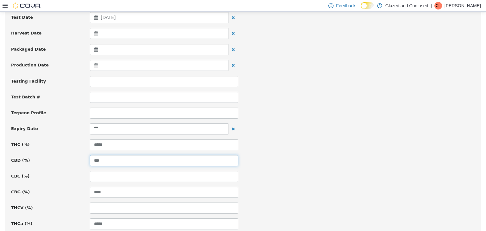
type input "***"
click at [273, 134] on div "**********" at bounding box center [243, 212] width 464 height 596
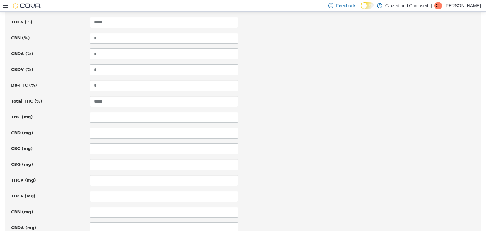
scroll to position [455, 0]
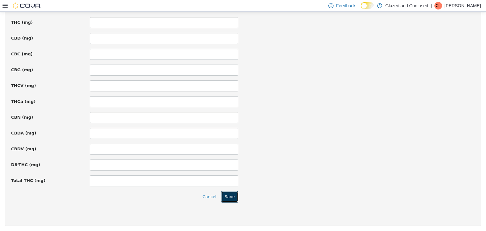
click at [232, 194] on button "Save" at bounding box center [229, 196] width 17 height 11
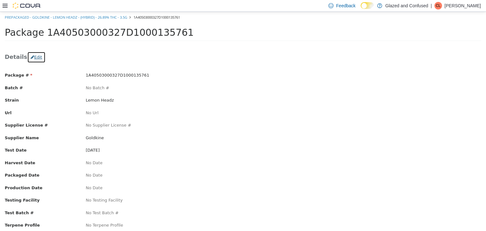
click at [36, 59] on button "Edit" at bounding box center [36, 56] width 18 height 11
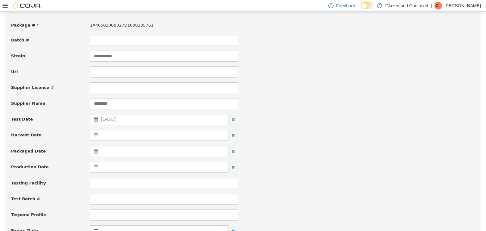
scroll to position [127, 0]
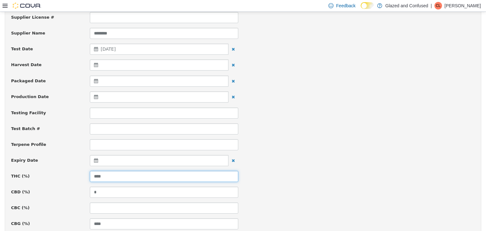
click at [103, 175] on input "****" at bounding box center [164, 176] width 149 height 11
type input "*****"
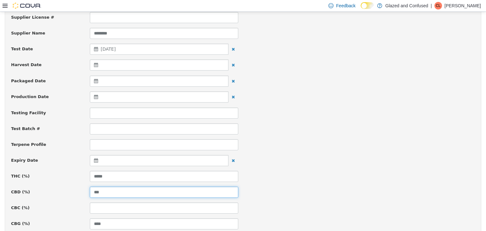
type input "***"
click at [257, 127] on div "Test Batch #" at bounding box center [243, 128] width 474 height 11
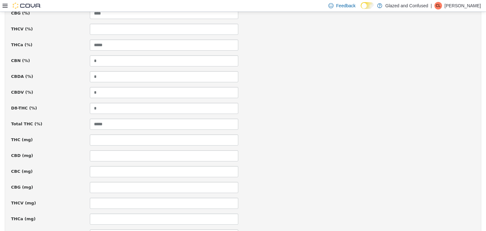
scroll to position [455, 0]
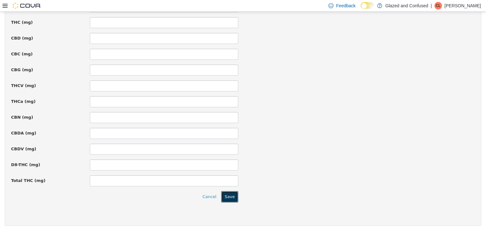
click at [231, 197] on button "Save" at bounding box center [229, 196] width 17 height 11
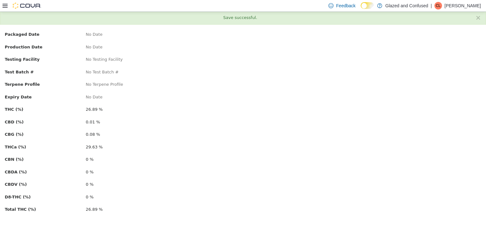
scroll to position [0, 0]
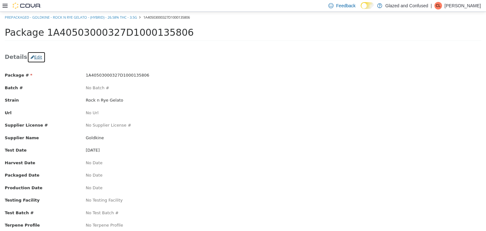
click at [35, 56] on button "Edit" at bounding box center [36, 56] width 18 height 11
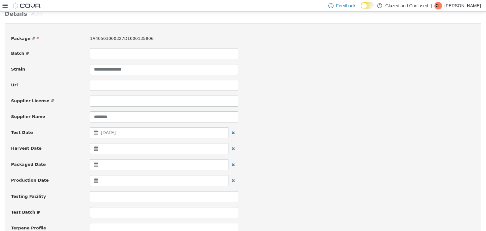
scroll to position [95, 0]
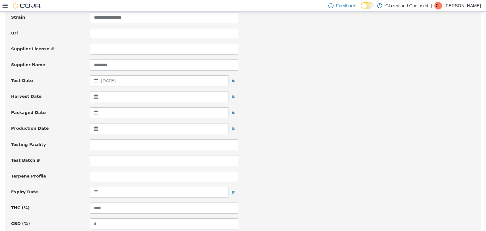
click at [104, 209] on input "****" at bounding box center [164, 207] width 149 height 11
type input "*****"
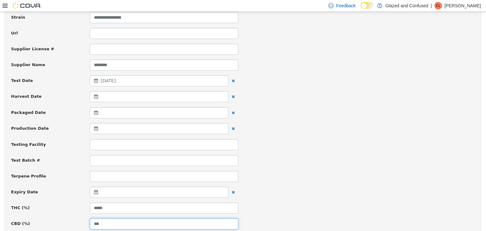
type input "***"
click at [371, 98] on div "Harvest Date" at bounding box center [243, 96] width 474 height 11
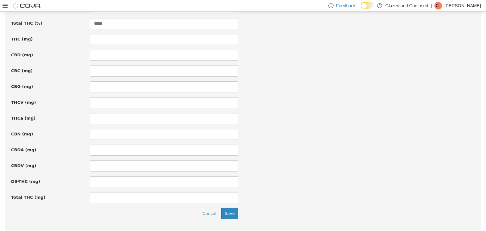
scroll to position [455, 0]
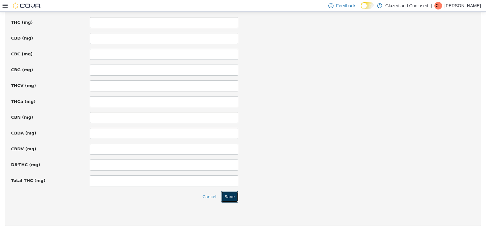
click at [229, 194] on button "Save" at bounding box center [229, 196] width 17 height 11
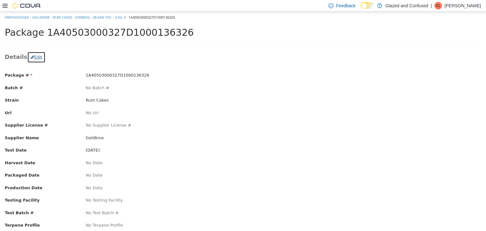
click at [32, 53] on button "Edit" at bounding box center [36, 56] width 18 height 11
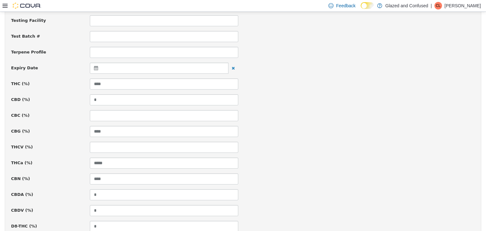
scroll to position [222, 0]
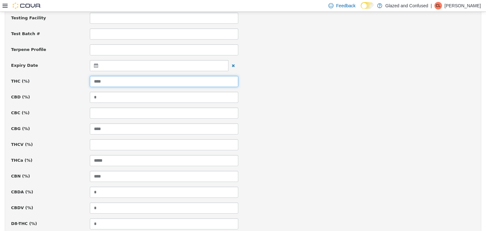
click at [113, 83] on input "****" at bounding box center [164, 81] width 149 height 11
type input "******"
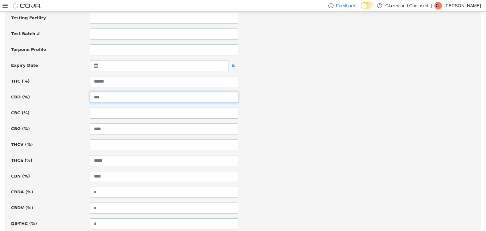
type input "***"
click at [97, 72] on div "Package # 1A40503000327D1000136326 Batch # Strain ********* Url Supplier Licens…" at bounding box center [243, 149] width 464 height 596
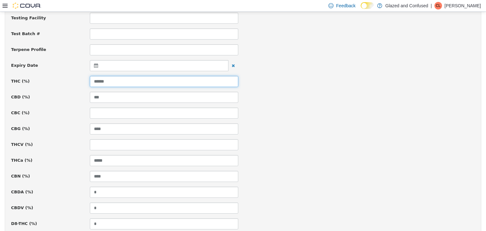
click at [110, 81] on input "******" at bounding box center [164, 81] width 149 height 11
type input "*****"
click at [244, 92] on div "CBD (%) ***" at bounding box center [243, 97] width 474 height 11
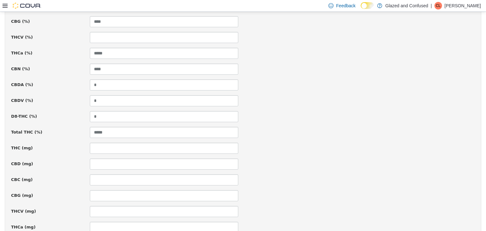
scroll to position [443, 0]
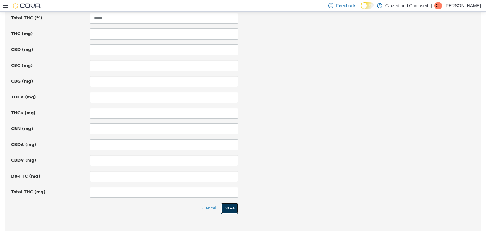
click at [228, 208] on button "Save" at bounding box center [229, 207] width 17 height 11
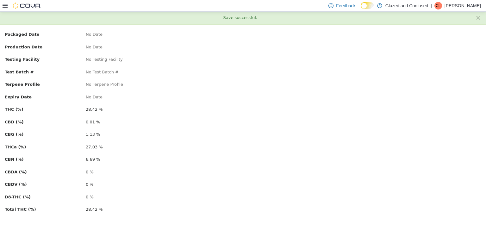
scroll to position [0, 0]
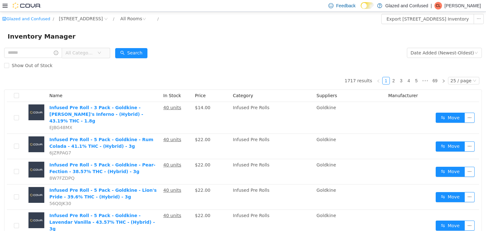
scroll to position [95, 0]
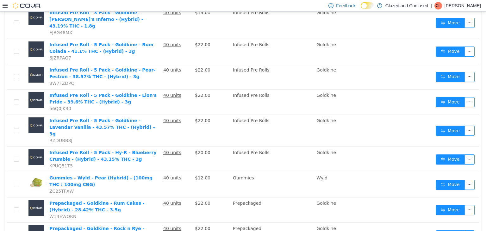
click at [473, 7] on p "Chad Lacy" at bounding box center [463, 6] width 36 height 8
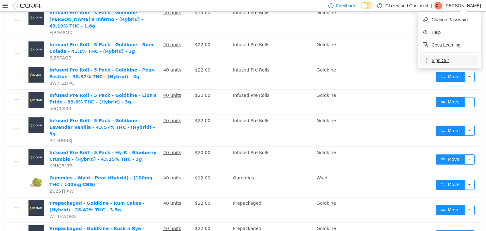
click at [428, 60] on icon "button" at bounding box center [425, 60] width 5 height 5
